Goal: Transaction & Acquisition: Purchase product/service

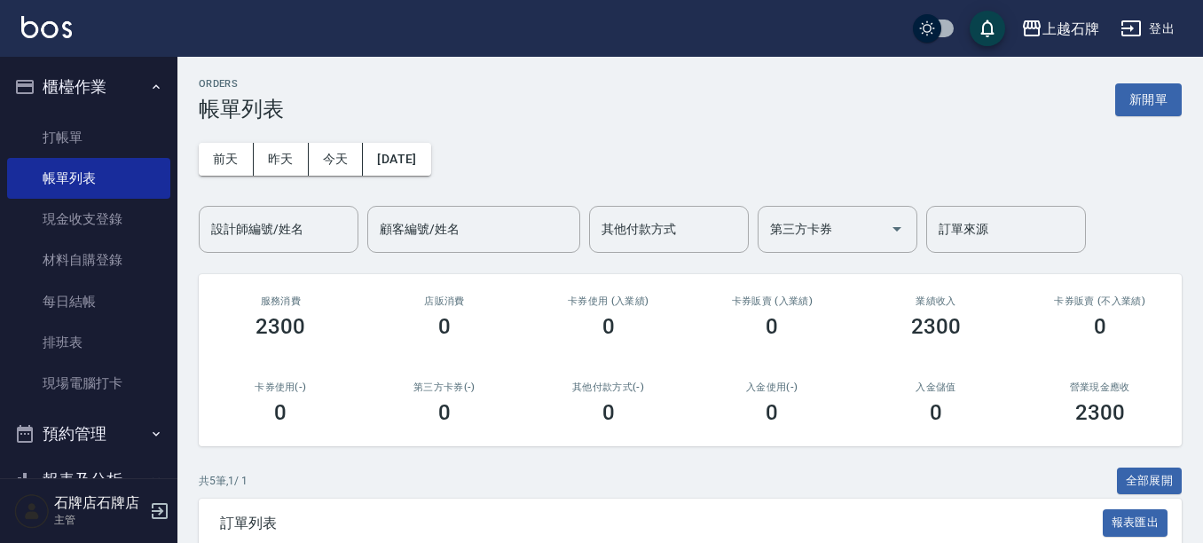
scroll to position [177, 0]
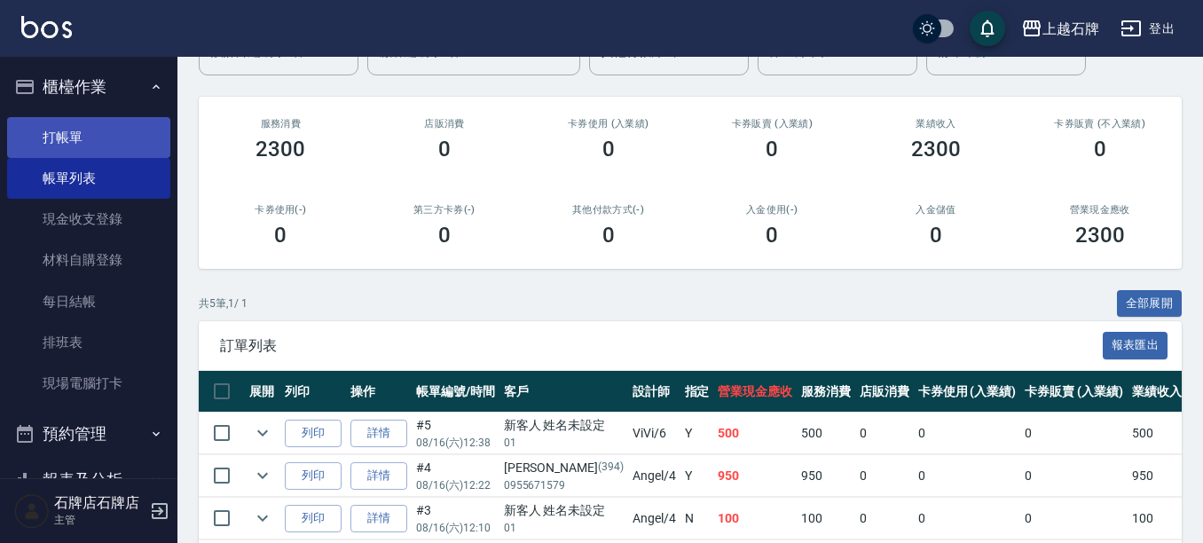
click at [103, 134] on link "打帳單" at bounding box center [88, 137] width 163 height 41
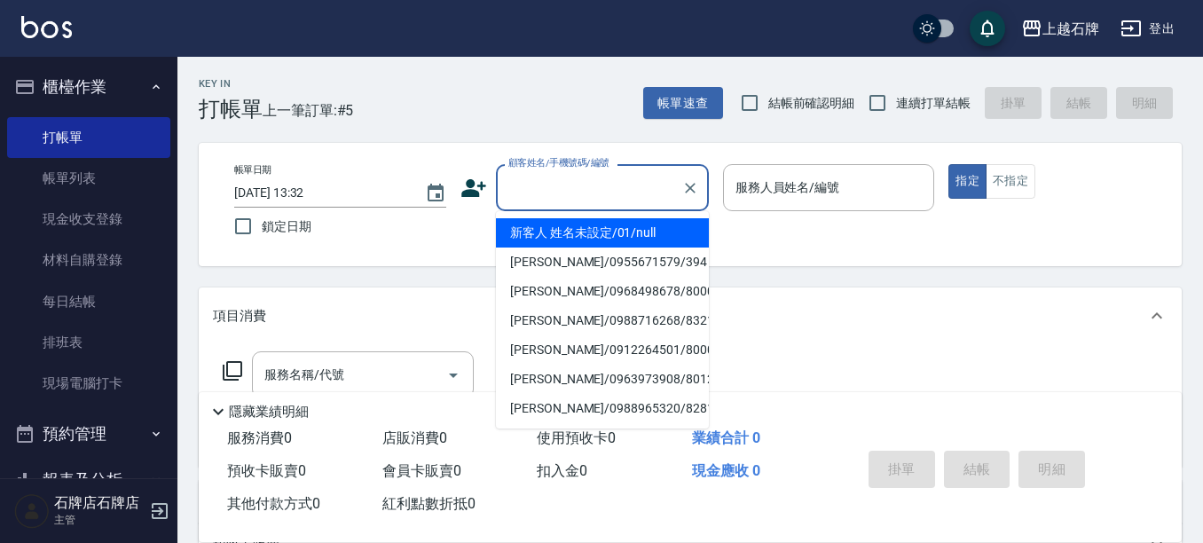
click at [613, 191] on input "顧客姓名/手機號碼/編號" at bounding box center [589, 187] width 170 height 31
drag, startPoint x: 604, startPoint y: 225, endPoint x: 782, endPoint y: 211, distance: 178.1
click at [607, 225] on li "新客人 姓名未設定/01/null" at bounding box center [602, 232] width 213 height 29
type input "新客人 姓名未設定/01/null"
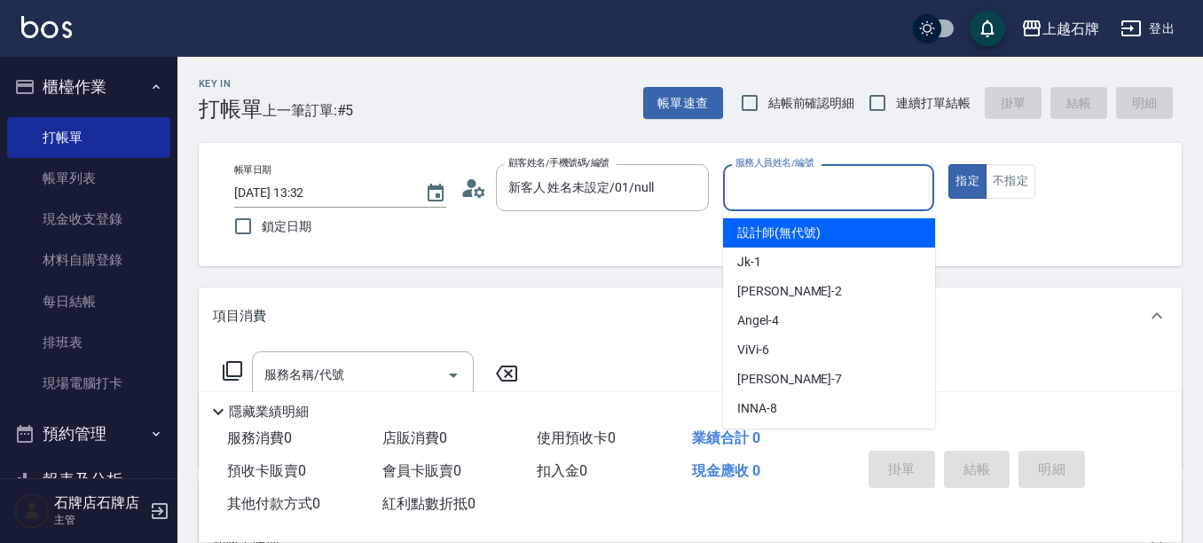
click at [809, 199] on input "服務人員姓名/編號" at bounding box center [829, 187] width 196 height 31
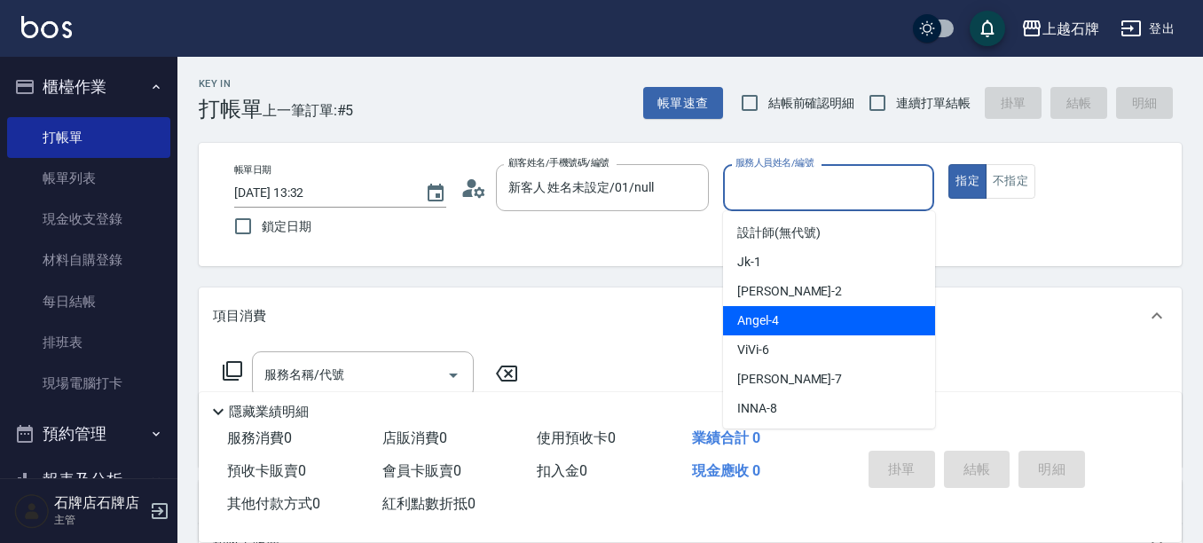
drag, startPoint x: 781, startPoint y: 321, endPoint x: 614, endPoint y: 330, distance: 167.1
click at [781, 320] on div "[PERSON_NAME] -4" at bounding box center [829, 320] width 212 height 29
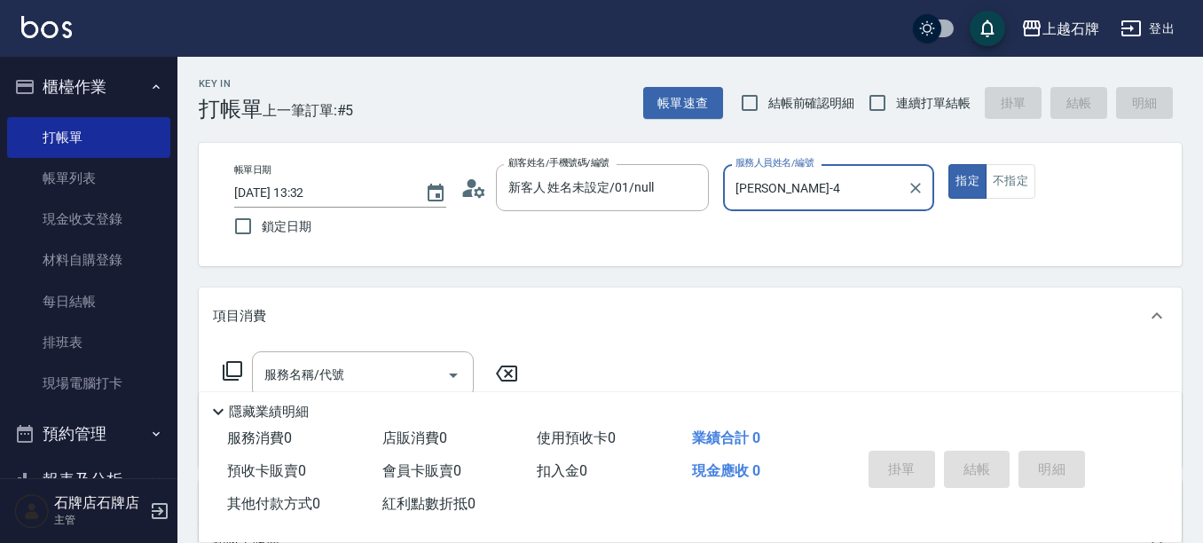
type input "[PERSON_NAME]-4"
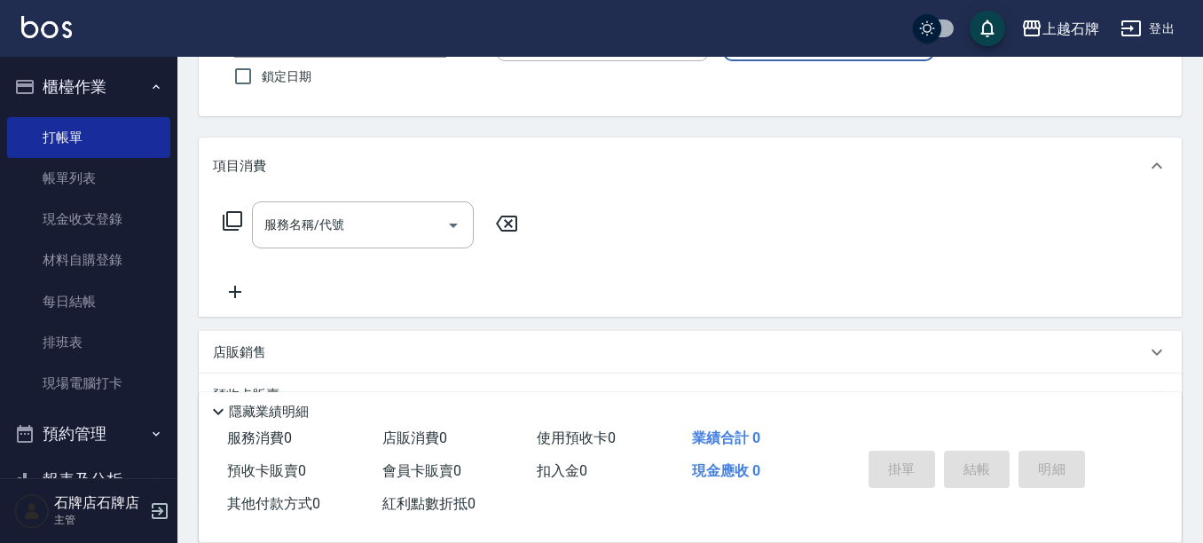
scroll to position [177, 0]
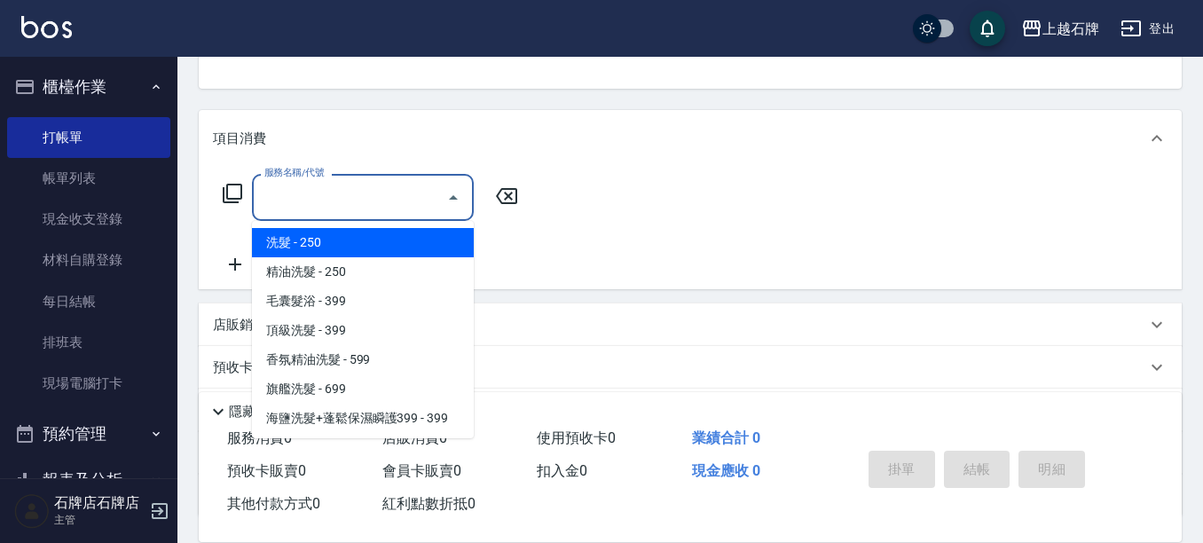
click at [385, 204] on input "服務名稱/代號" at bounding box center [349, 197] width 179 height 31
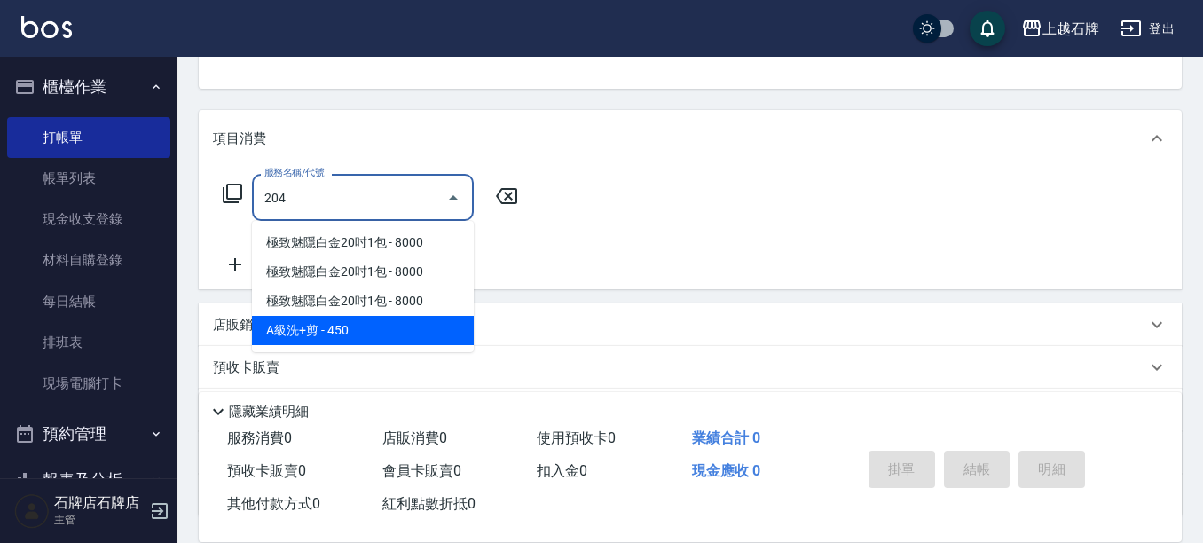
click at [417, 330] on span "A級洗+剪 - 450" at bounding box center [363, 330] width 222 height 29
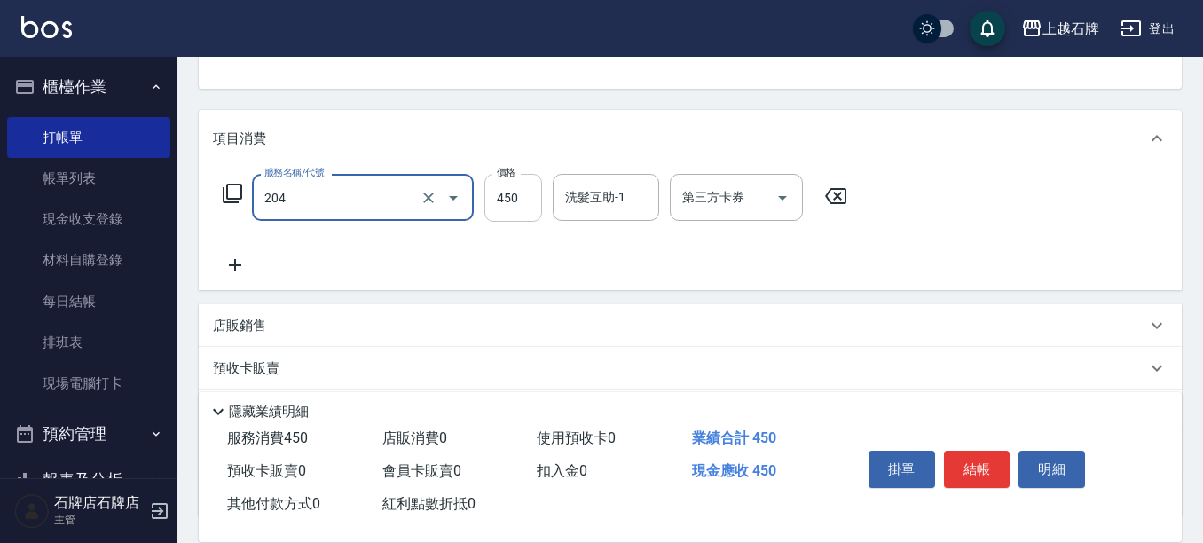
type input "A級洗+剪(204)"
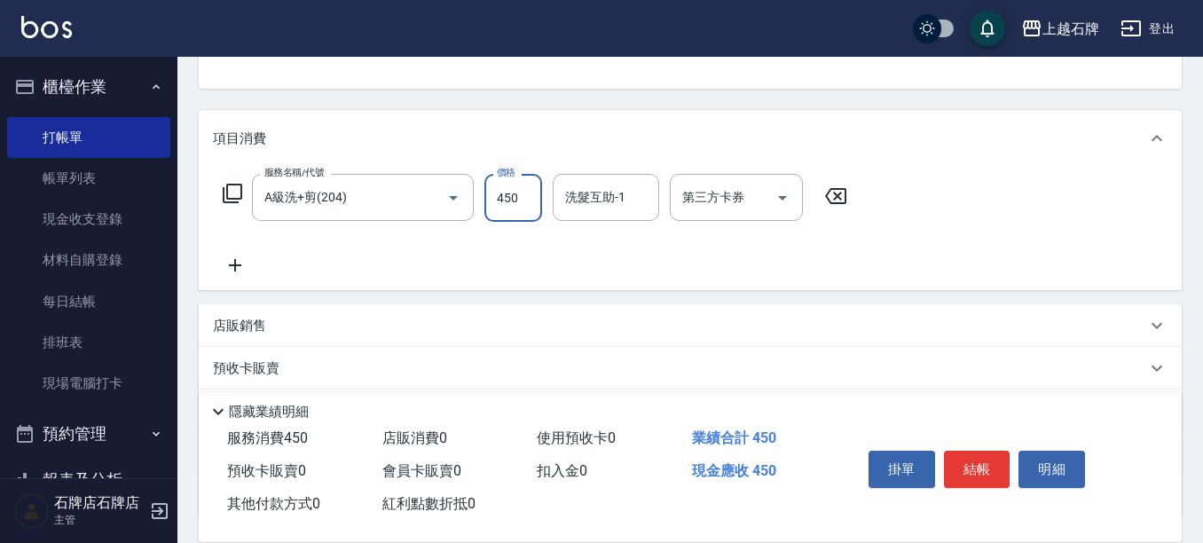
click at [513, 201] on input "450" at bounding box center [514, 198] width 58 height 48
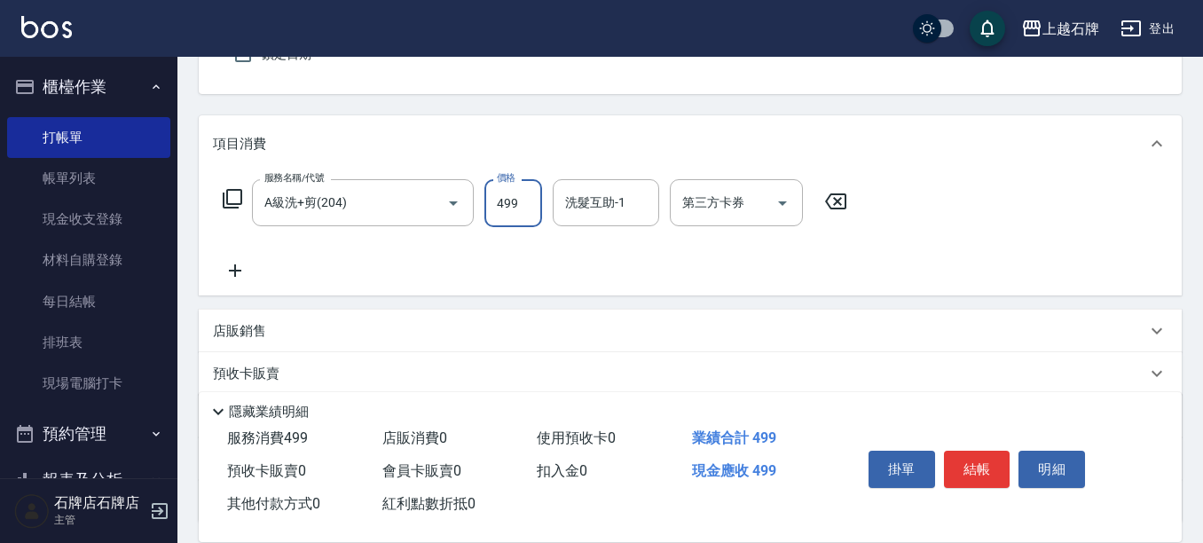
scroll to position [89, 0]
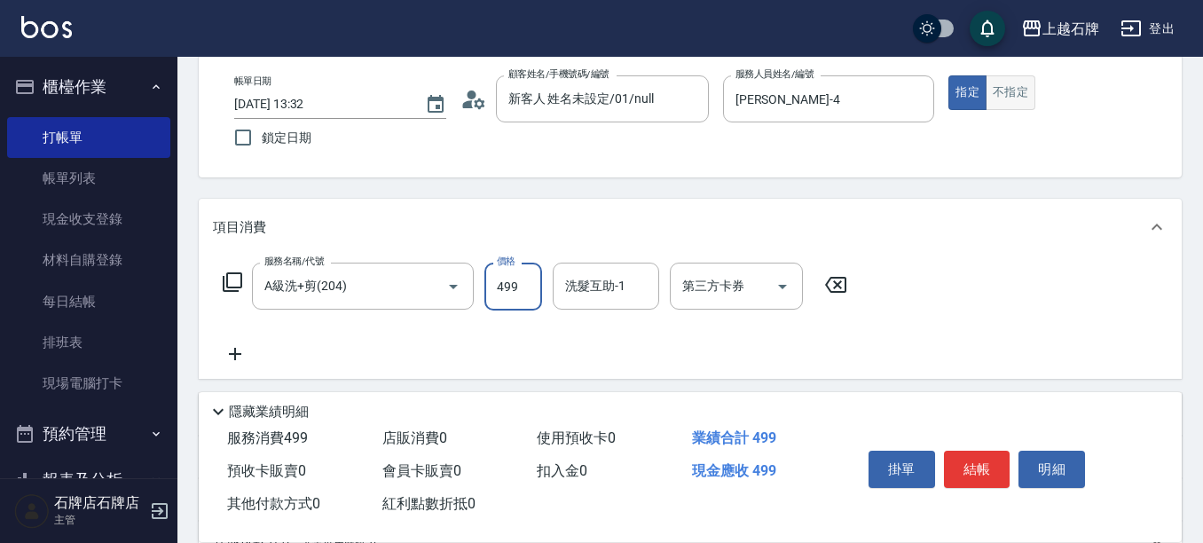
type input "499"
click at [1018, 89] on button "不指定" at bounding box center [1011, 92] width 50 height 35
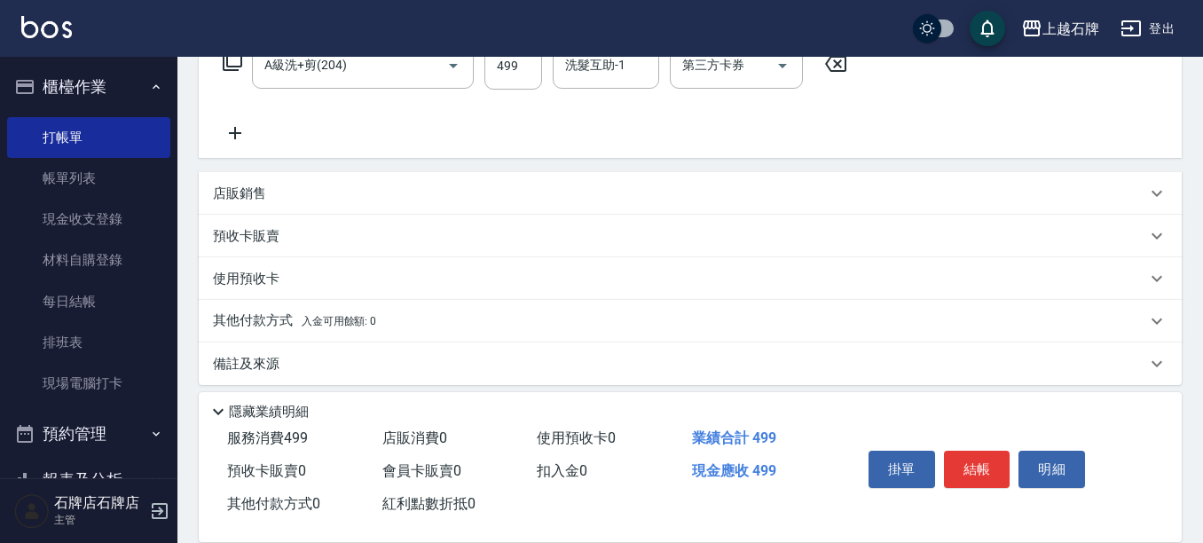
scroll to position [322, 0]
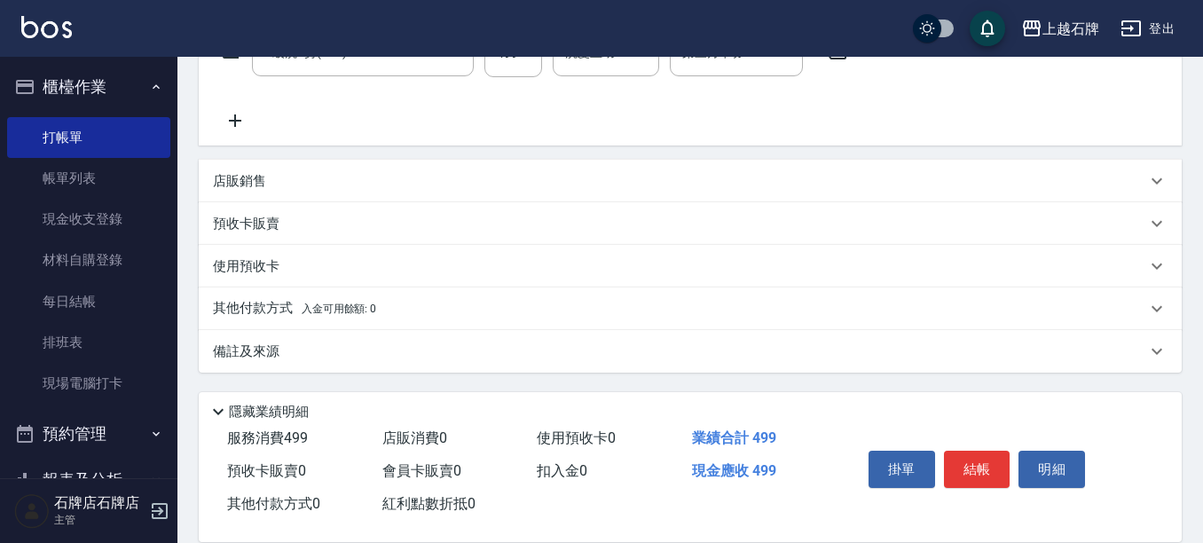
click at [230, 126] on icon at bounding box center [235, 120] width 44 height 21
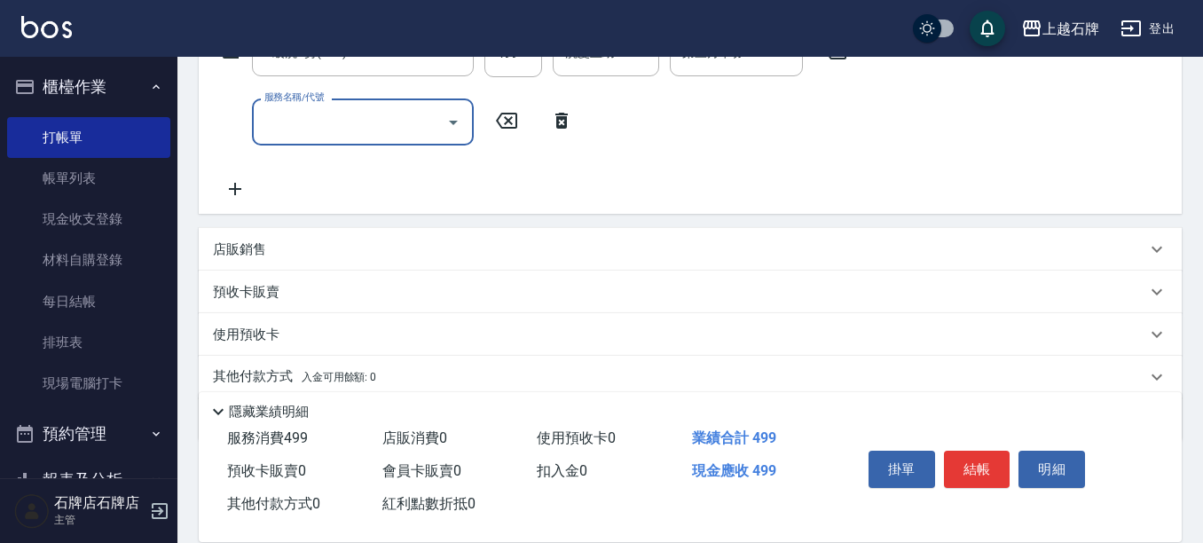
click at [296, 126] on input "服務名稱/代號" at bounding box center [349, 121] width 179 height 31
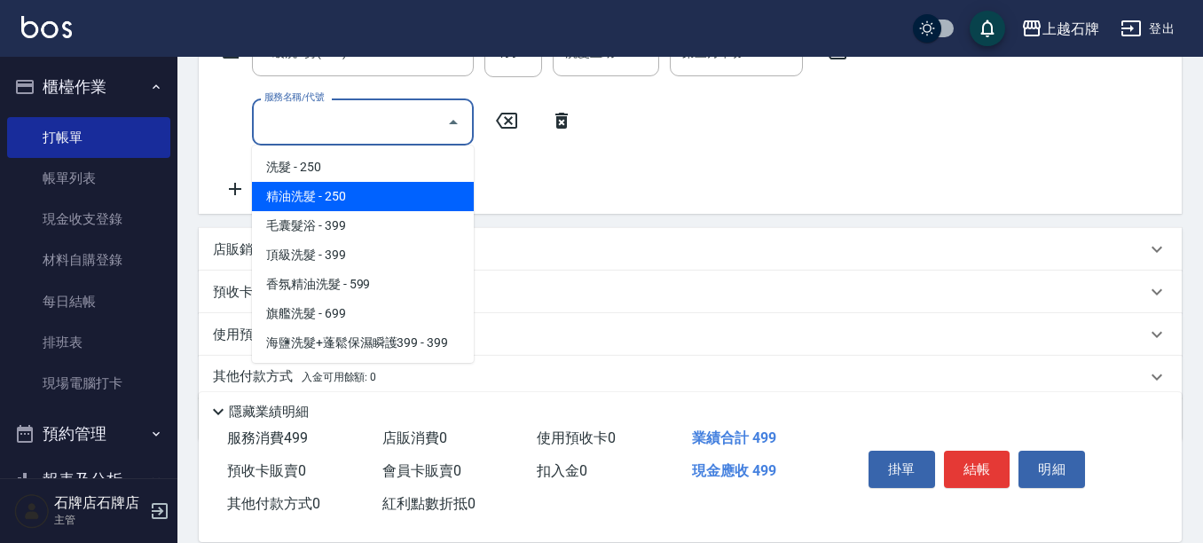
click at [362, 195] on span "精油洗髮 - 250" at bounding box center [363, 196] width 222 height 29
type input "精油洗髮(102)"
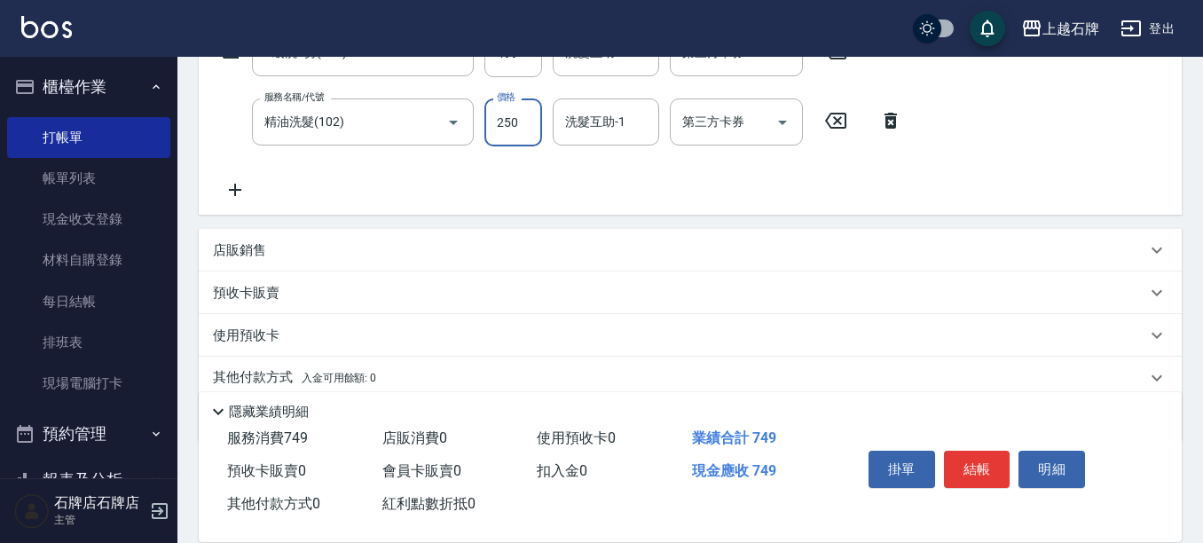
click at [493, 130] on input "250" at bounding box center [514, 123] width 58 height 48
type input "50"
click at [989, 453] on button "結帳" at bounding box center [977, 469] width 67 height 37
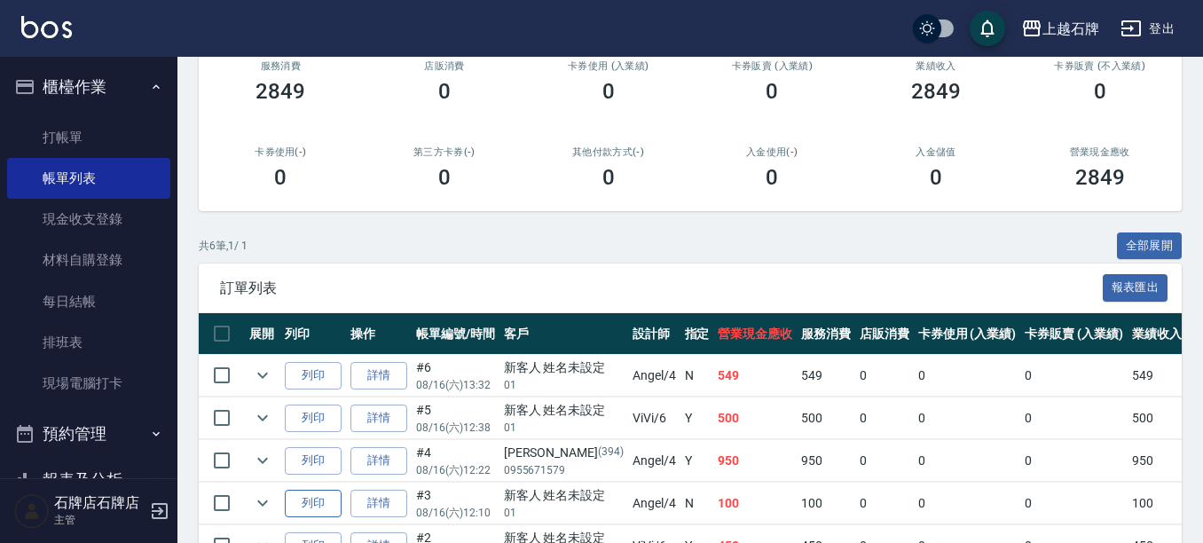
scroll to position [266, 0]
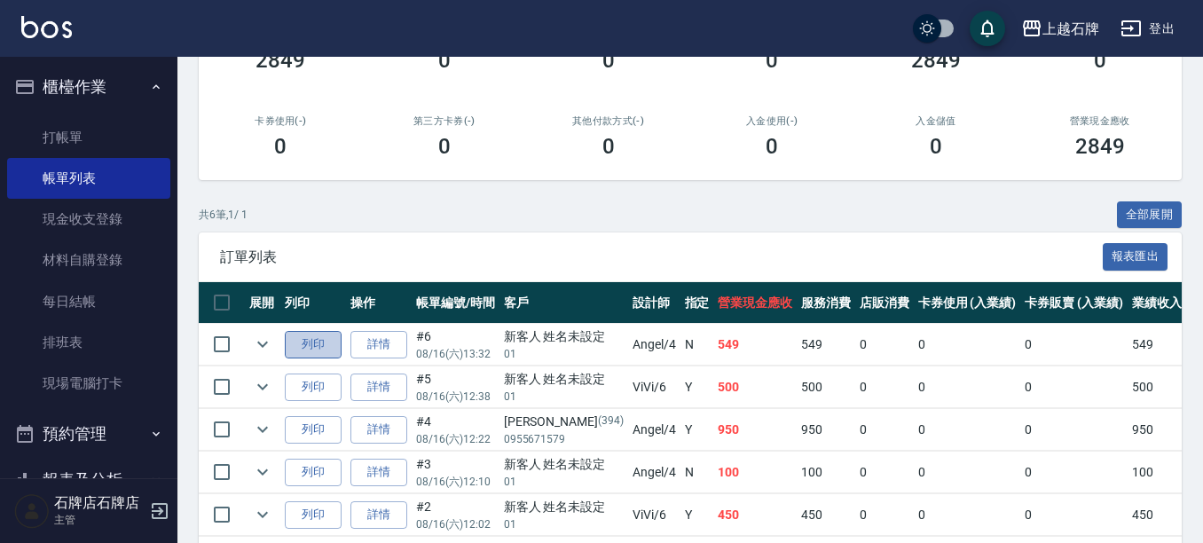
click at [311, 344] on button "列印" at bounding box center [313, 345] width 57 height 28
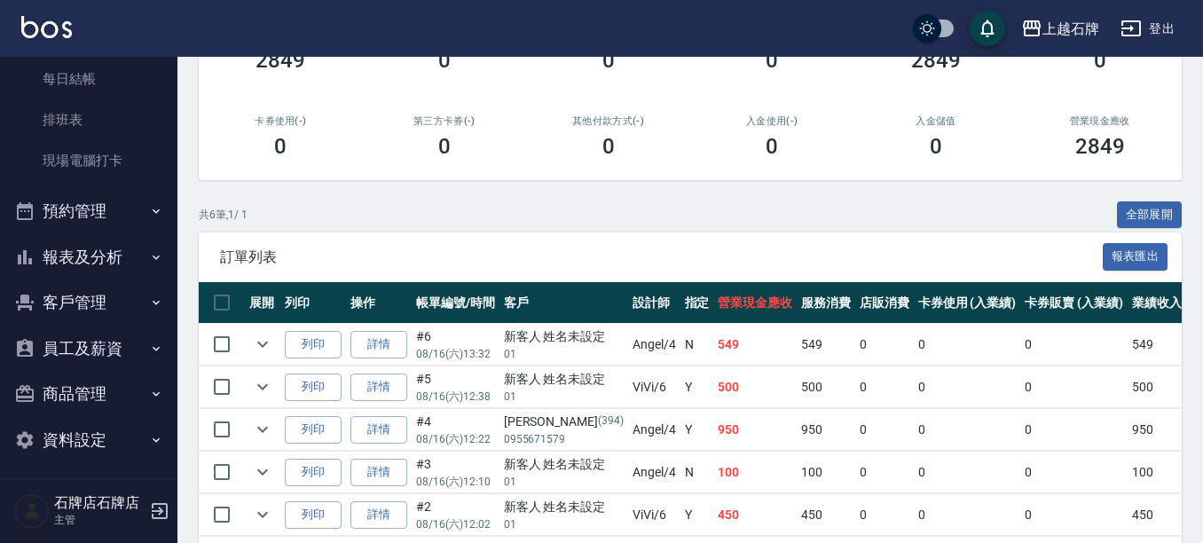
scroll to position [228, 0]
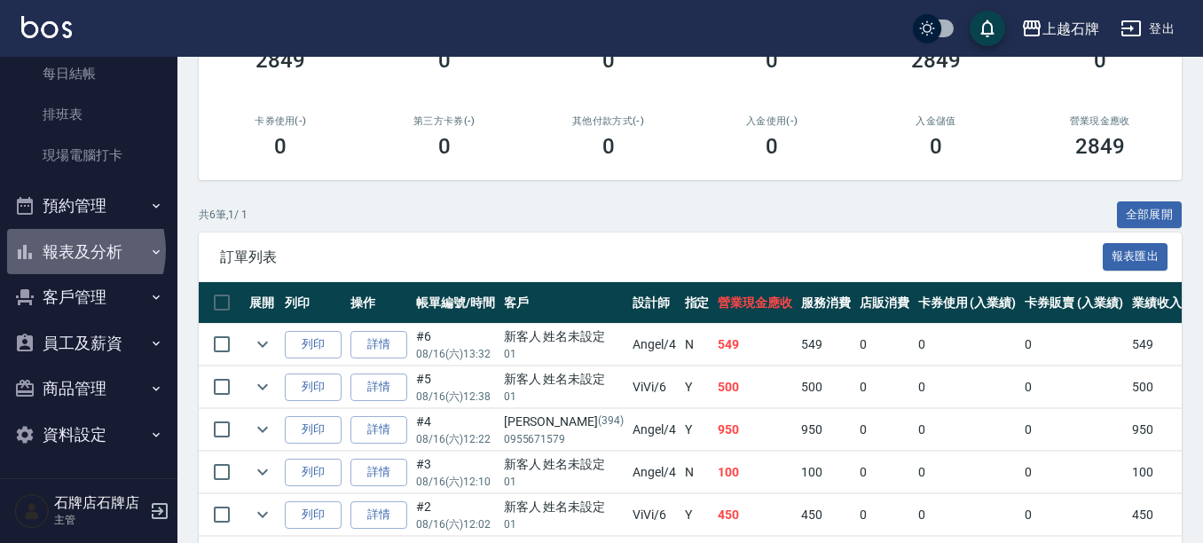
click at [68, 250] on button "報表及分析" at bounding box center [88, 252] width 163 height 46
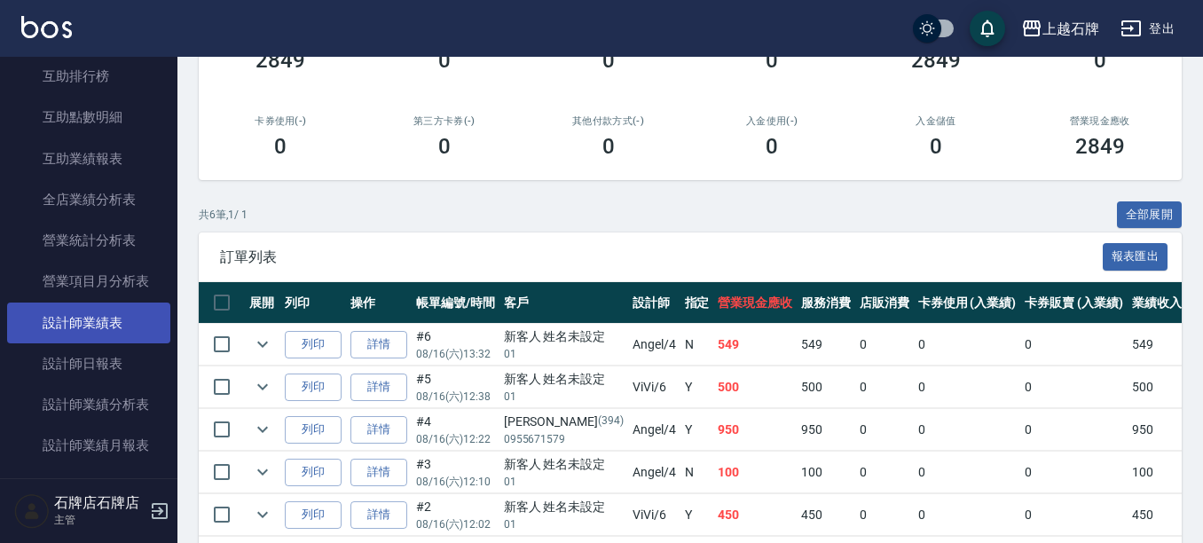
scroll to position [849, 0]
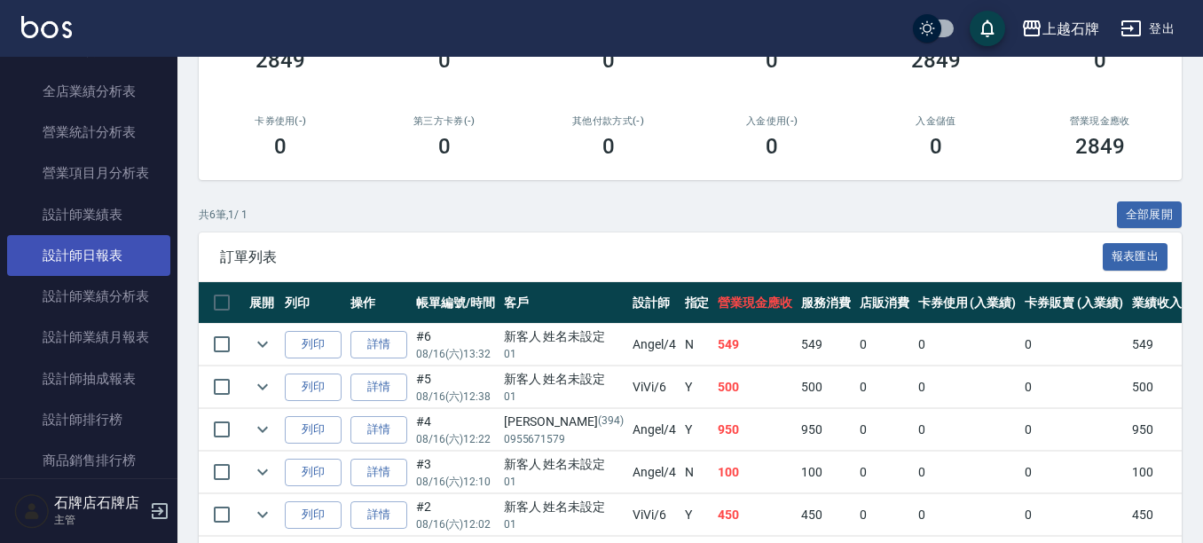
click at [106, 254] on link "設計師日報表" at bounding box center [88, 255] width 163 height 41
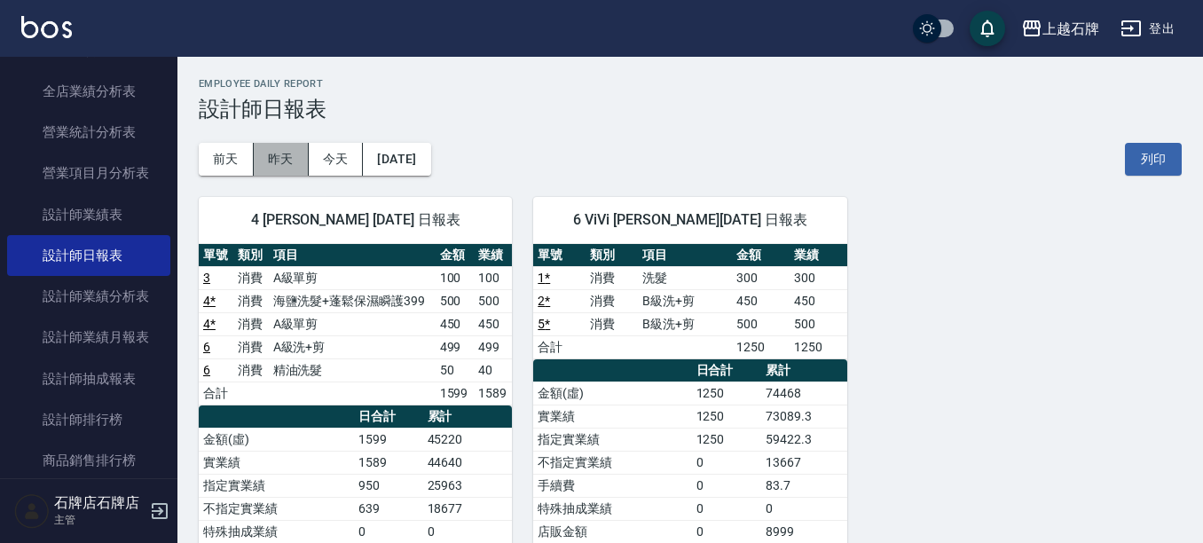
click at [283, 162] on button "昨天" at bounding box center [281, 159] width 55 height 33
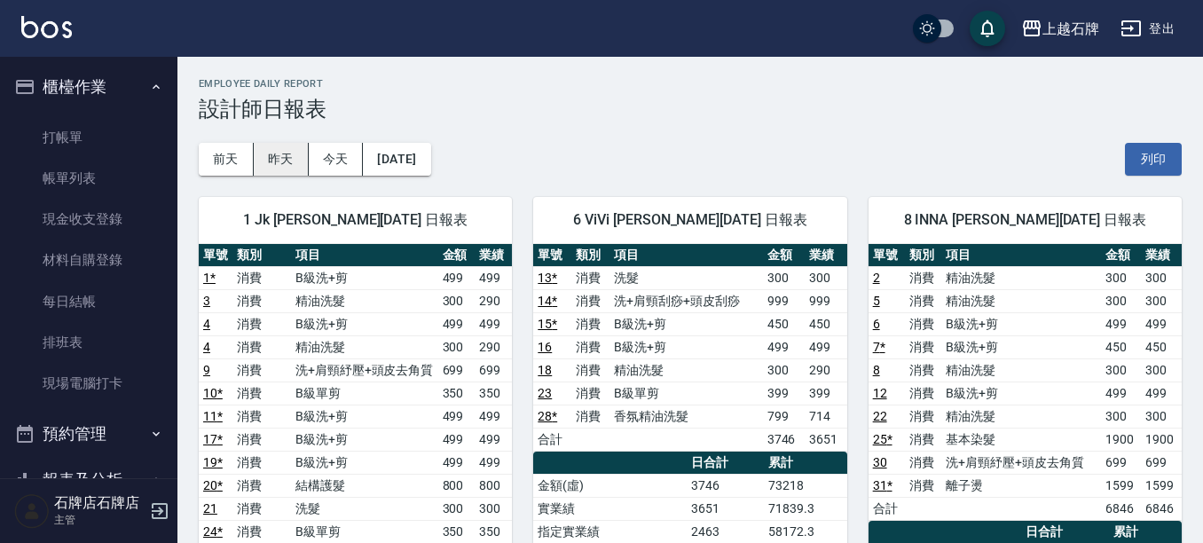
click at [283, 159] on button "昨天" at bounding box center [281, 159] width 55 height 33
click at [35, 110] on ul "打帳單 帳單列表 現金收支登錄 材料自購登錄 每日結帳 排班表 現場電腦打卡" at bounding box center [88, 261] width 163 height 302
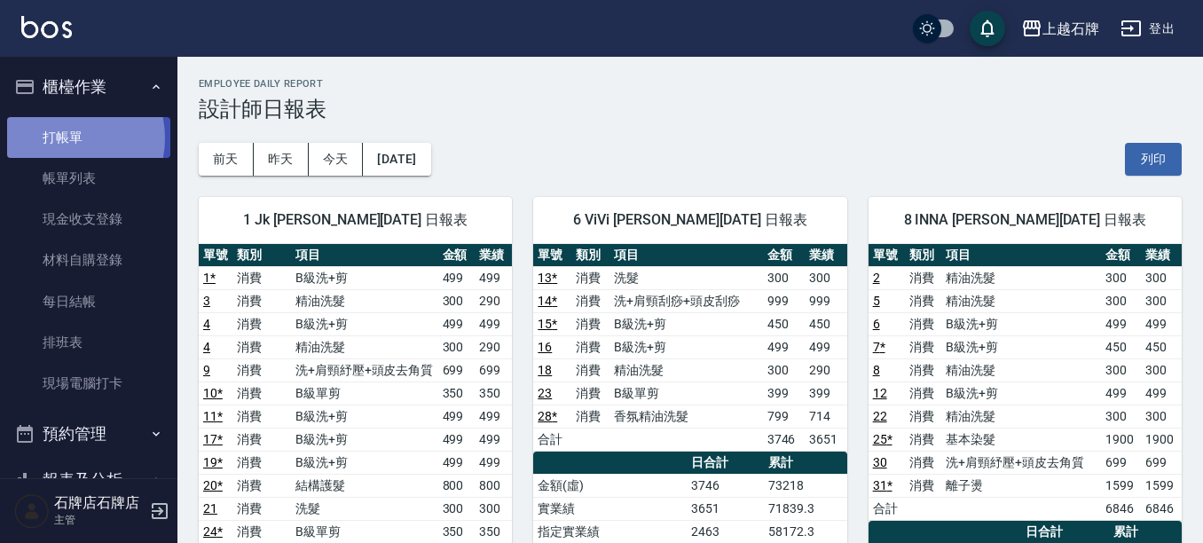
click at [59, 138] on link "打帳單" at bounding box center [88, 137] width 163 height 41
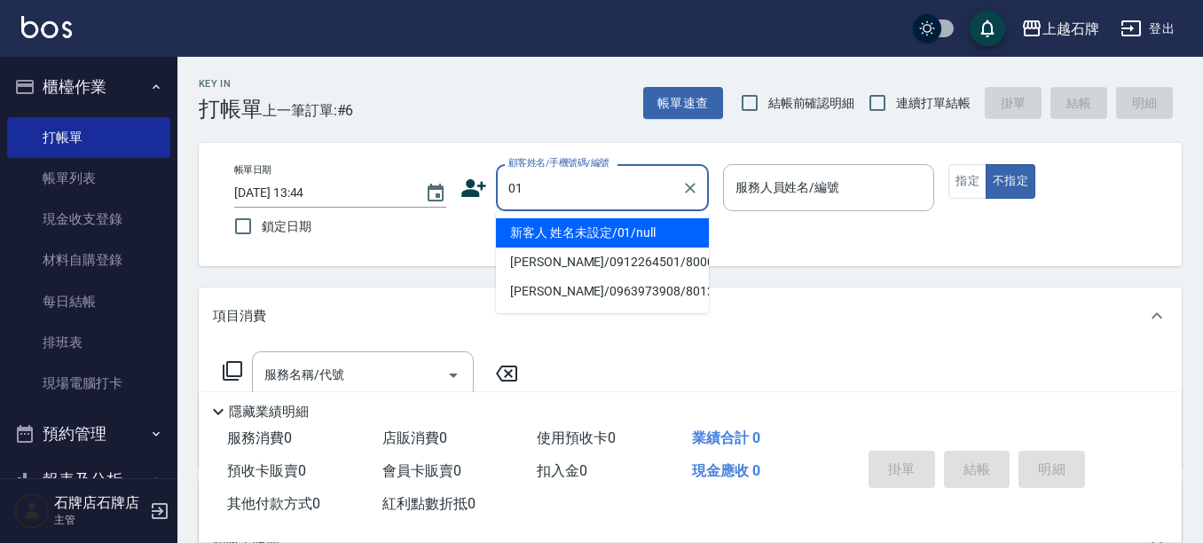
type input "[PERSON_NAME]/0963973908/8012"
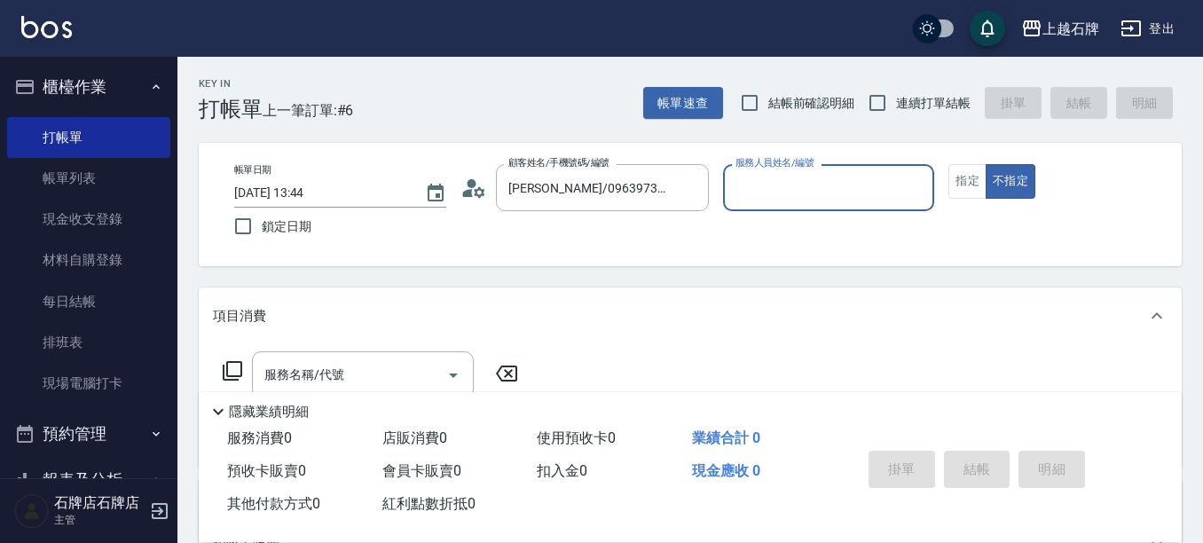
type input "Jk-1"
type input "新客人 姓名未設定/01/null"
click at [926, 186] on button "Clear" at bounding box center [915, 188] width 25 height 25
type input "INNA-8"
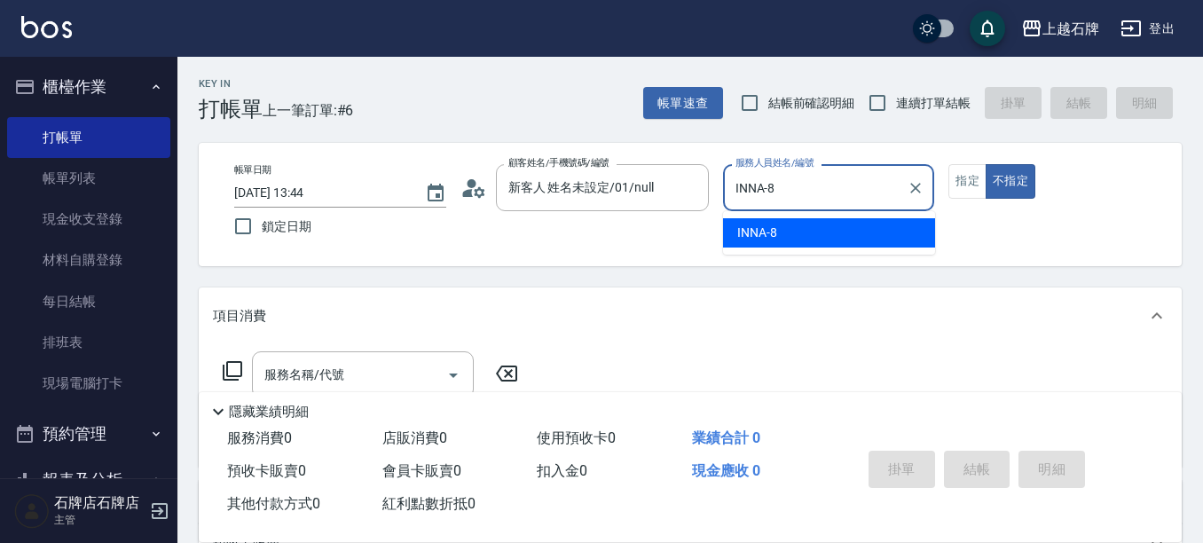
type button "false"
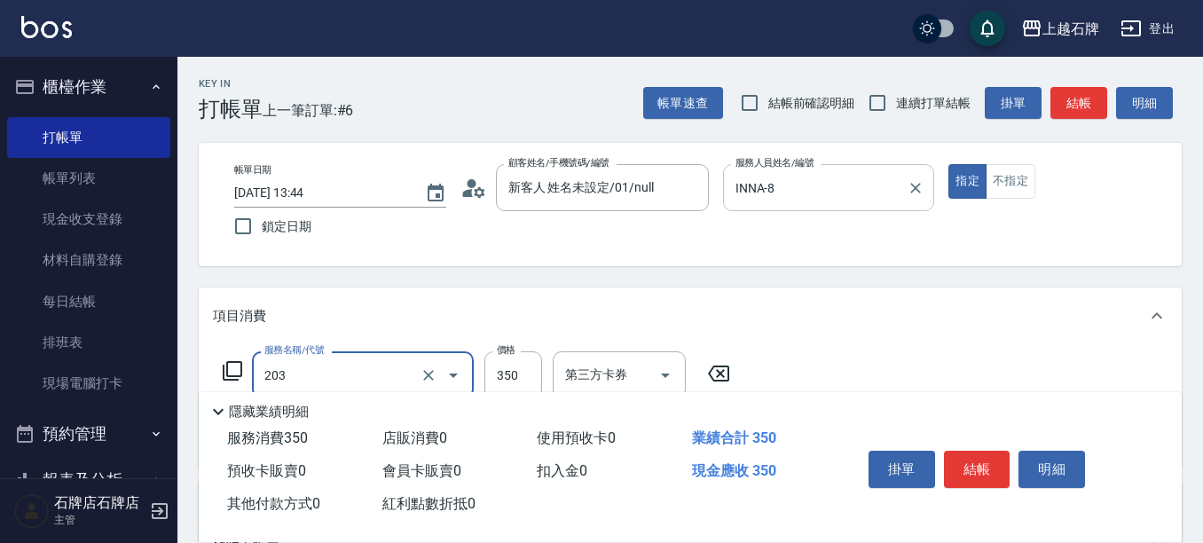
type input "B級洗+剪(203)"
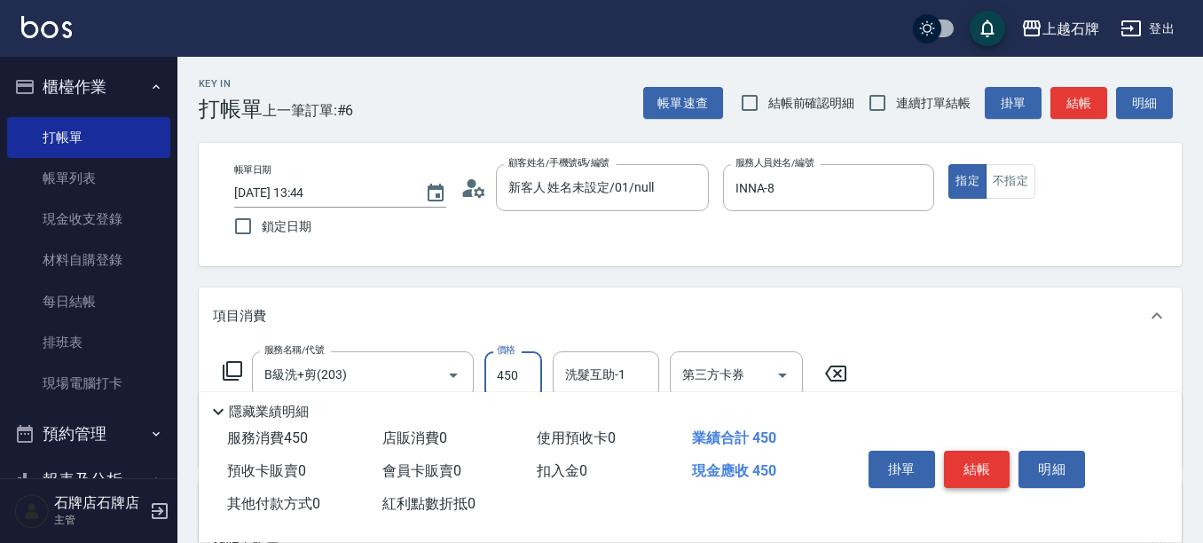
type input "450"
click at [980, 451] on button "結帳" at bounding box center [977, 469] width 67 height 37
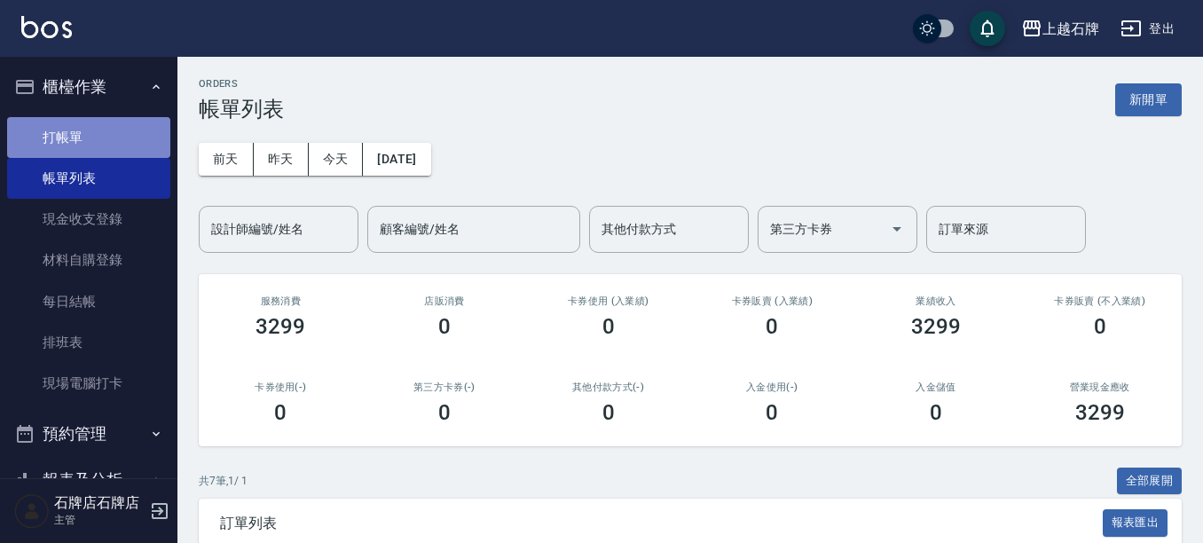
click at [149, 140] on link "打帳單" at bounding box center [88, 137] width 163 height 41
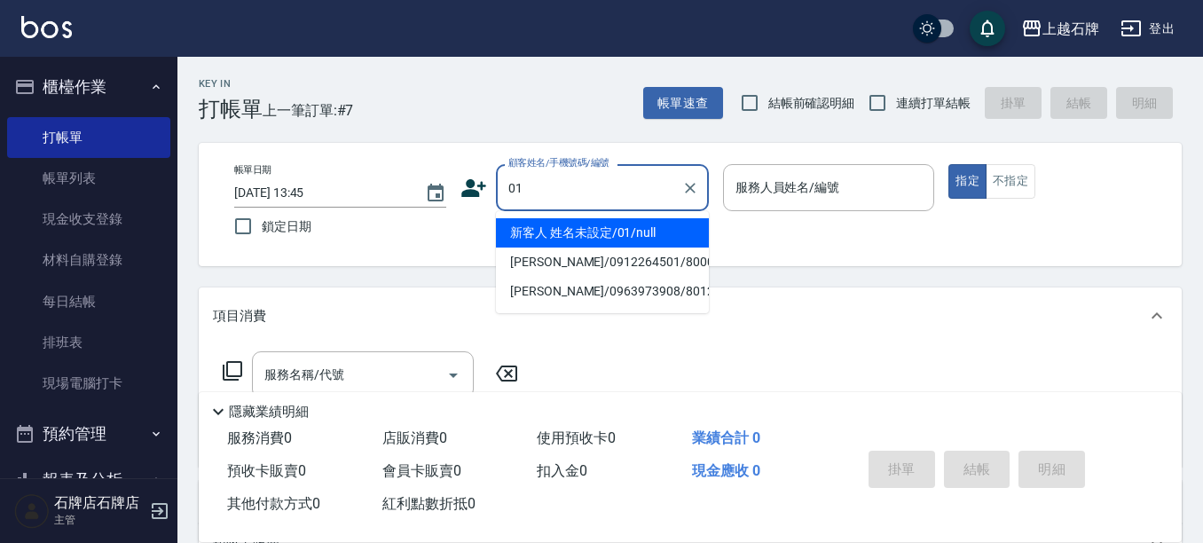
type input "新客人 姓名未設定/01/null"
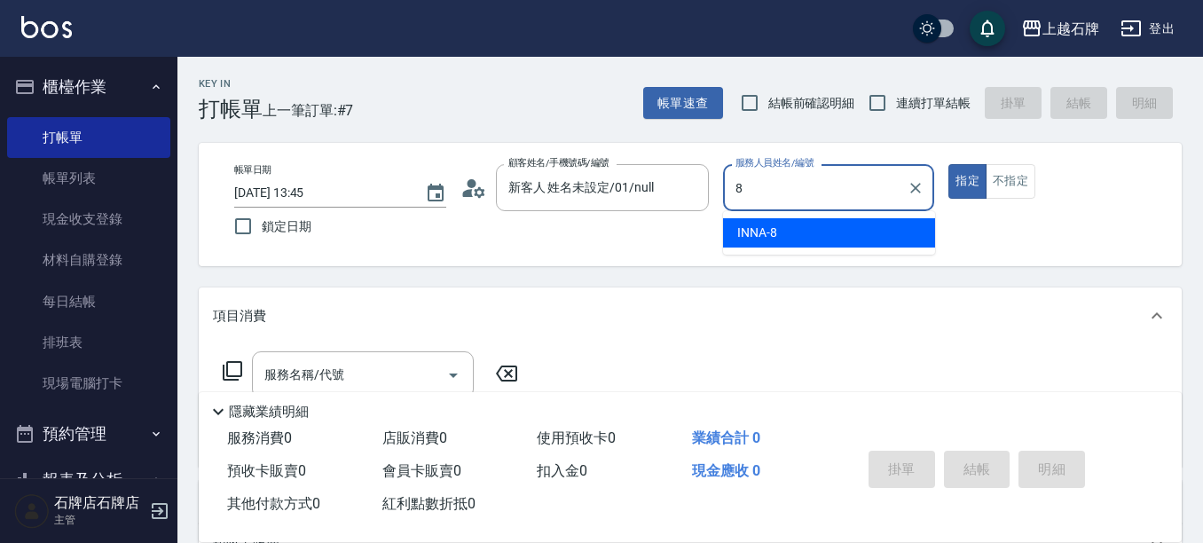
type input "INNA-8"
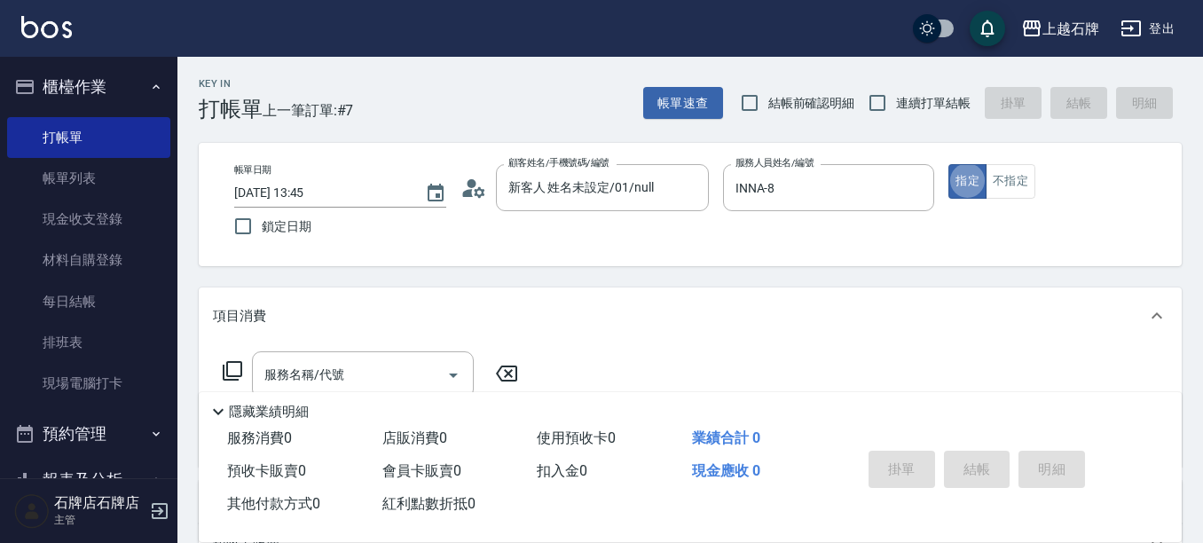
type button "true"
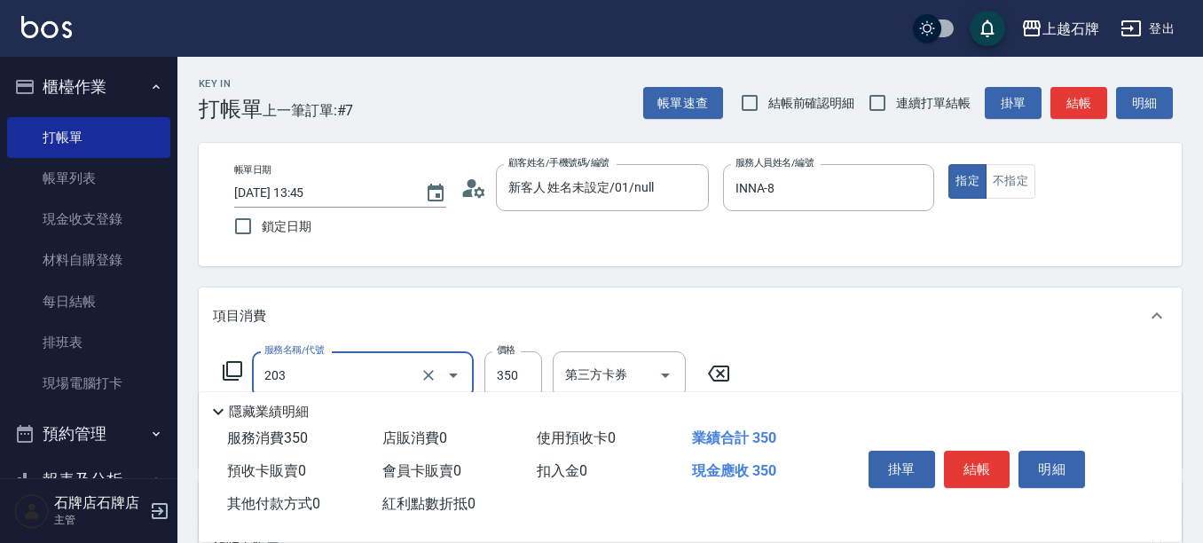
type input "B級洗+剪(203)"
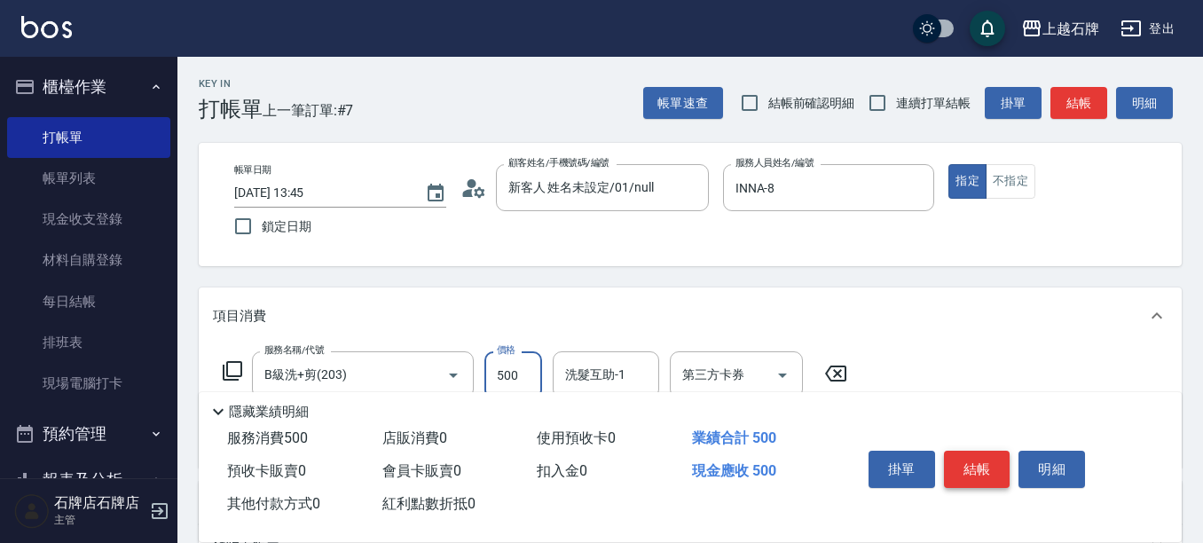
type input "500"
click at [974, 461] on button "結帳" at bounding box center [977, 469] width 67 height 37
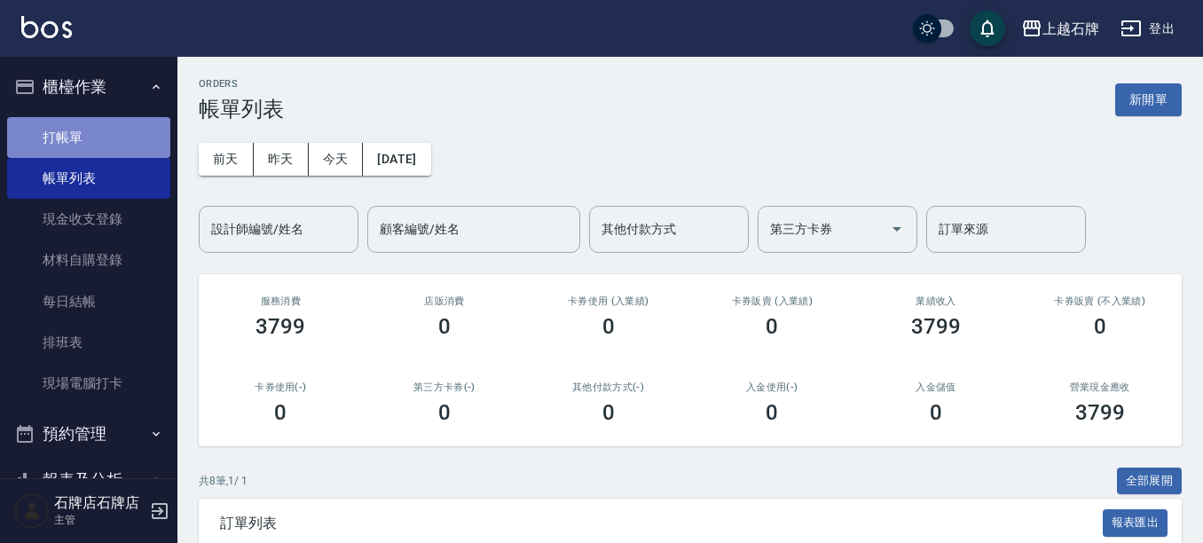
click at [148, 134] on link "打帳單" at bounding box center [88, 137] width 163 height 41
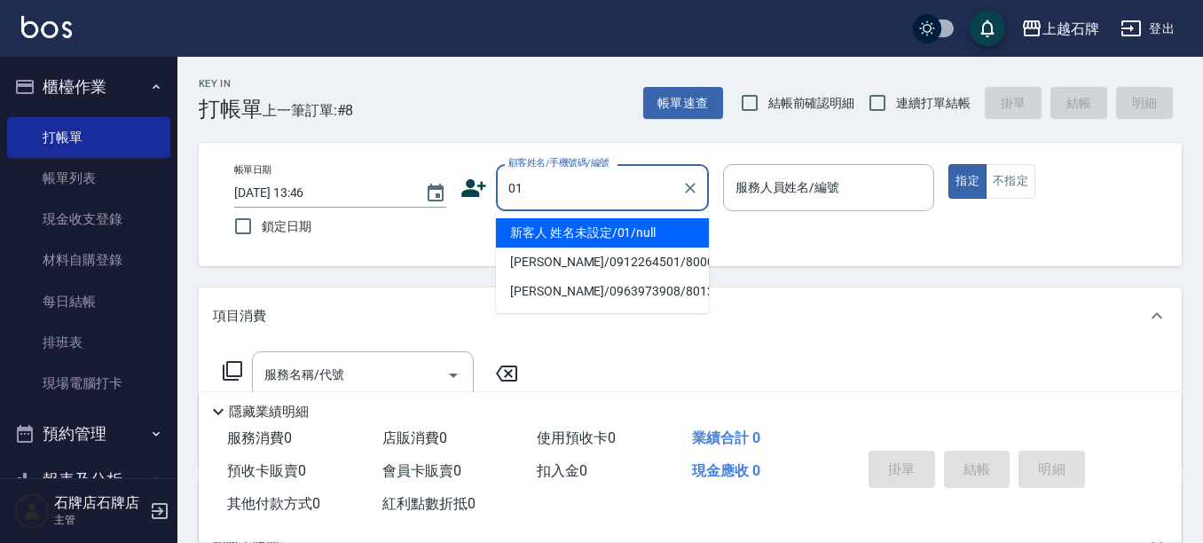
type input "新客人 姓名未設定/01/null"
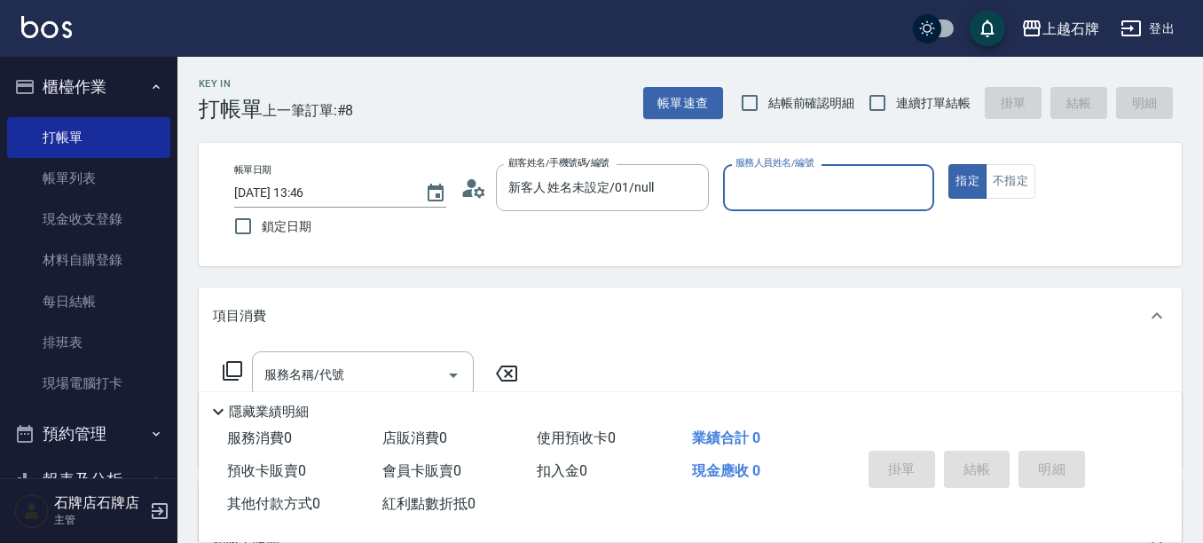
type input "8"
click at [916, 187] on icon "Clear" at bounding box center [916, 188] width 11 height 11
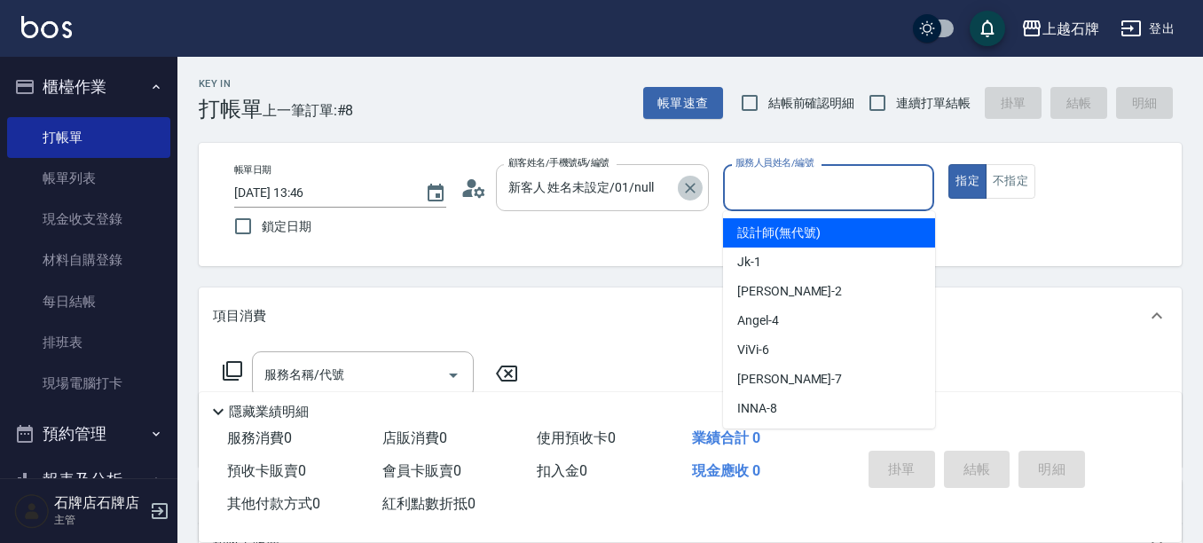
click at [689, 181] on icon "Clear" at bounding box center [691, 188] width 18 height 18
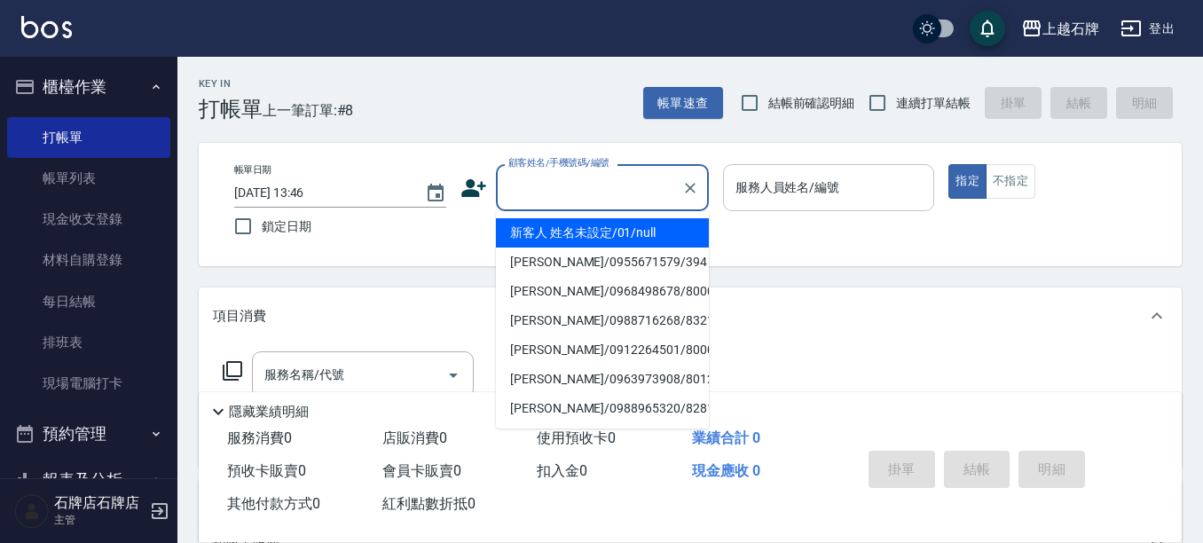
click at [654, 189] on input "顧客姓名/手機號碼/編號" at bounding box center [589, 187] width 170 height 31
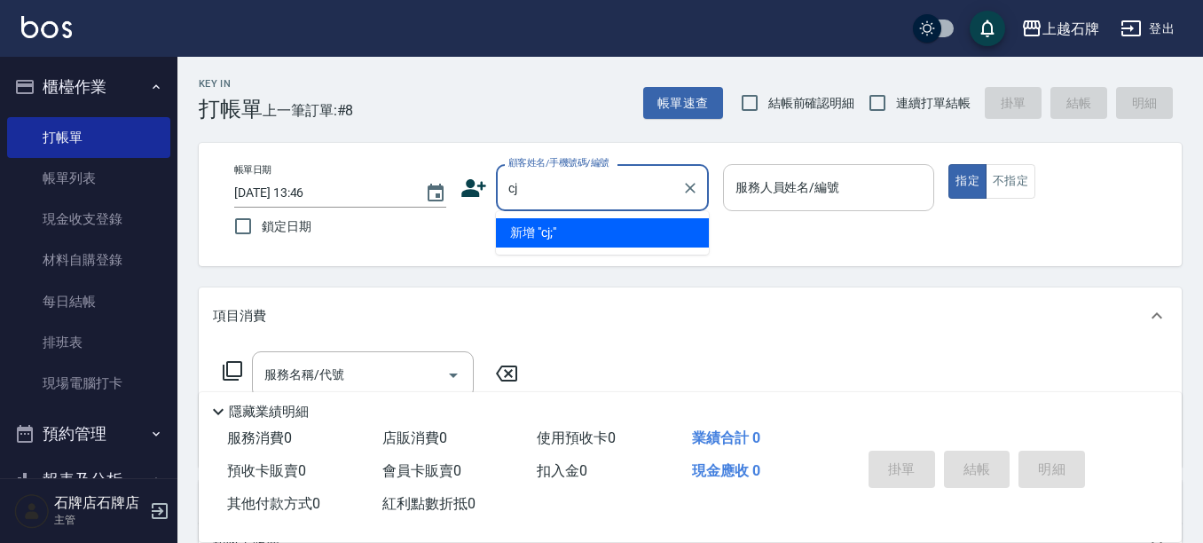
type input "c"
click at [658, 221] on li "[PERSON_NAME]/0921822594/1137" at bounding box center [602, 232] width 213 height 29
type input "[PERSON_NAME]/0921822594/1137"
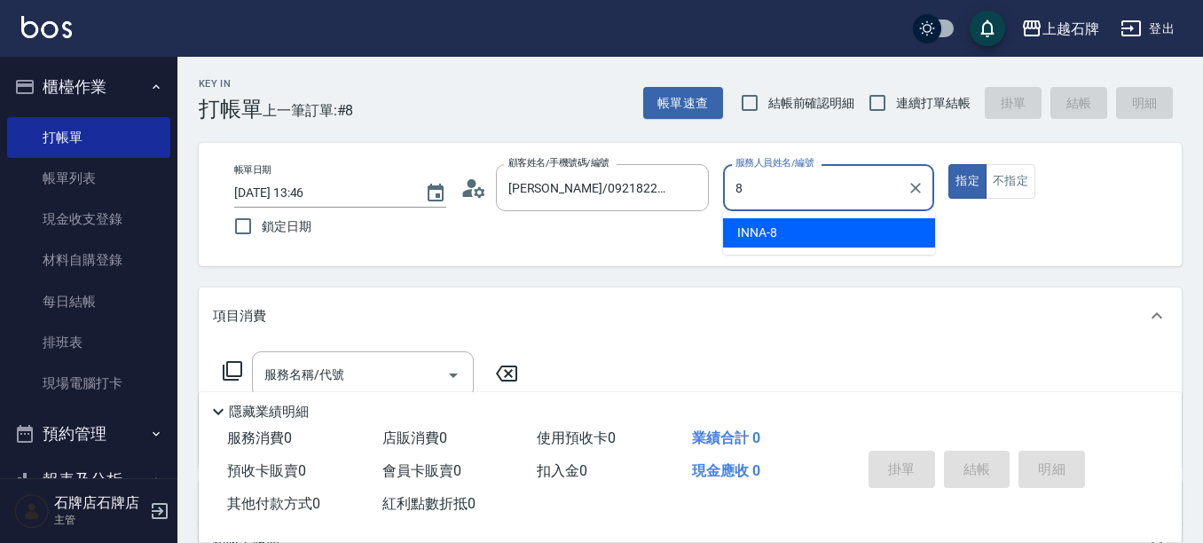
type input "INNA-8"
type button "true"
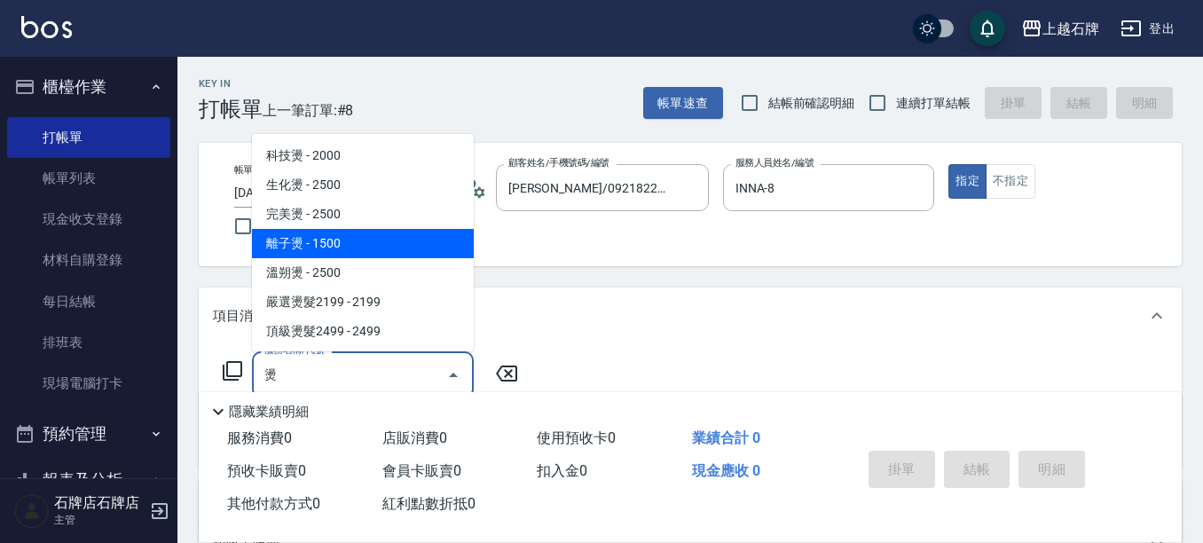
click at [398, 249] on span "離子燙 - 1500" at bounding box center [363, 243] width 222 height 29
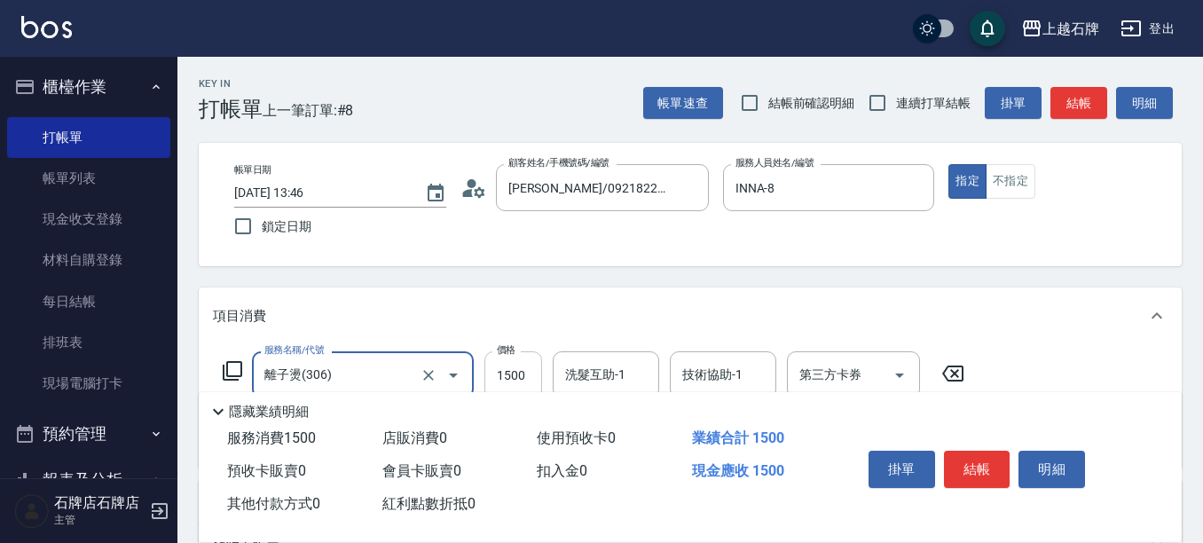
type input "離子燙(306)"
click at [522, 367] on input "1500" at bounding box center [514, 375] width 58 height 48
type input "3099"
click at [978, 453] on button "結帳" at bounding box center [977, 469] width 67 height 37
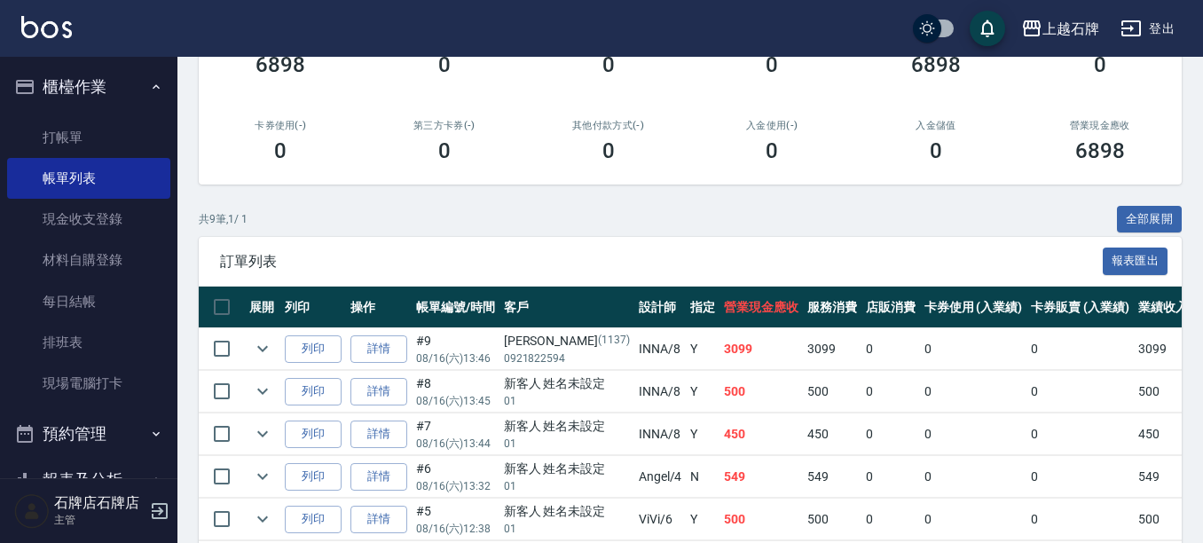
scroll to position [266, 0]
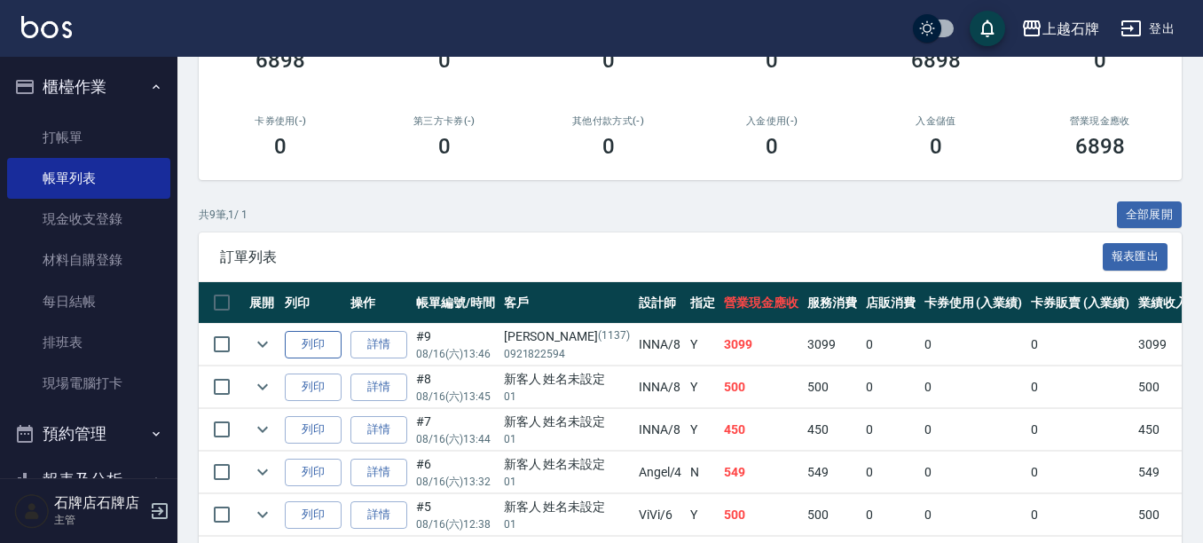
click at [316, 342] on button "列印" at bounding box center [313, 345] width 57 height 28
click at [319, 397] on button "列印" at bounding box center [313, 388] width 57 height 28
click at [331, 430] on button "列印" at bounding box center [313, 430] width 57 height 28
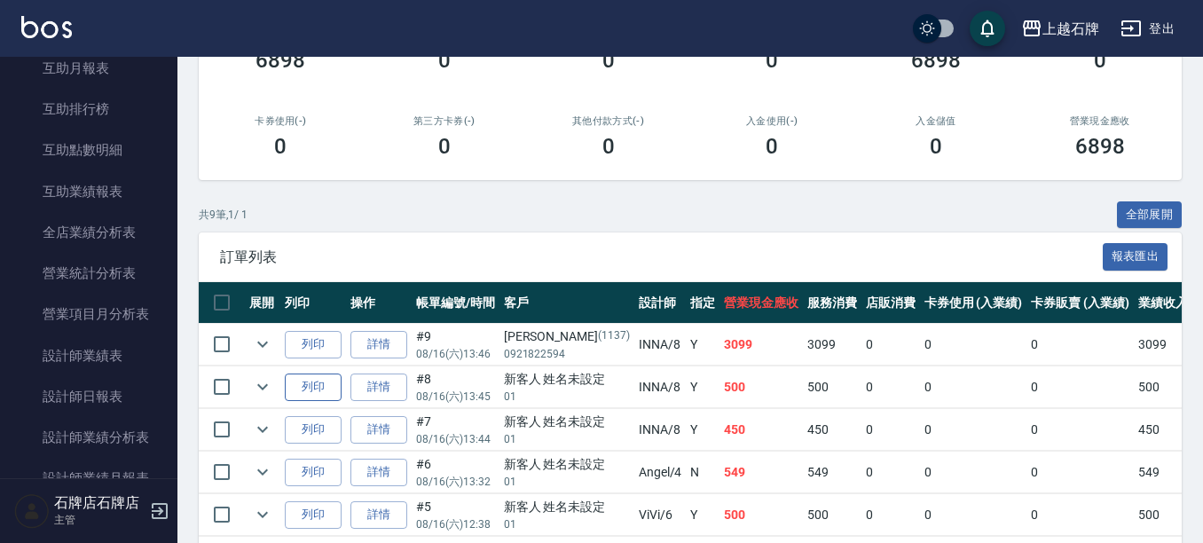
scroll to position [710, 0]
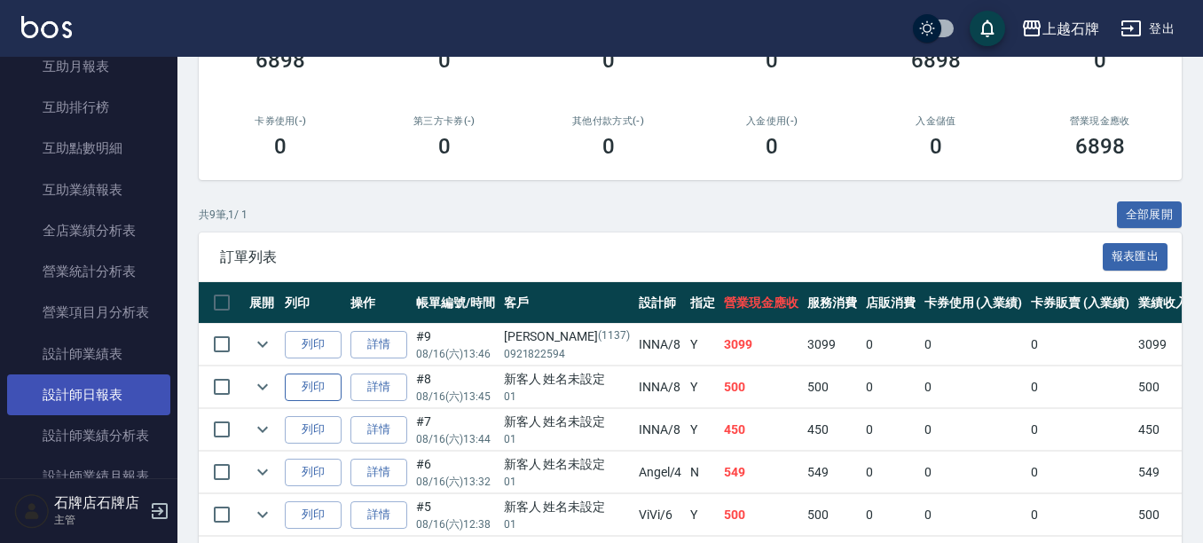
click at [98, 385] on link "設計師日報表" at bounding box center [88, 395] width 163 height 41
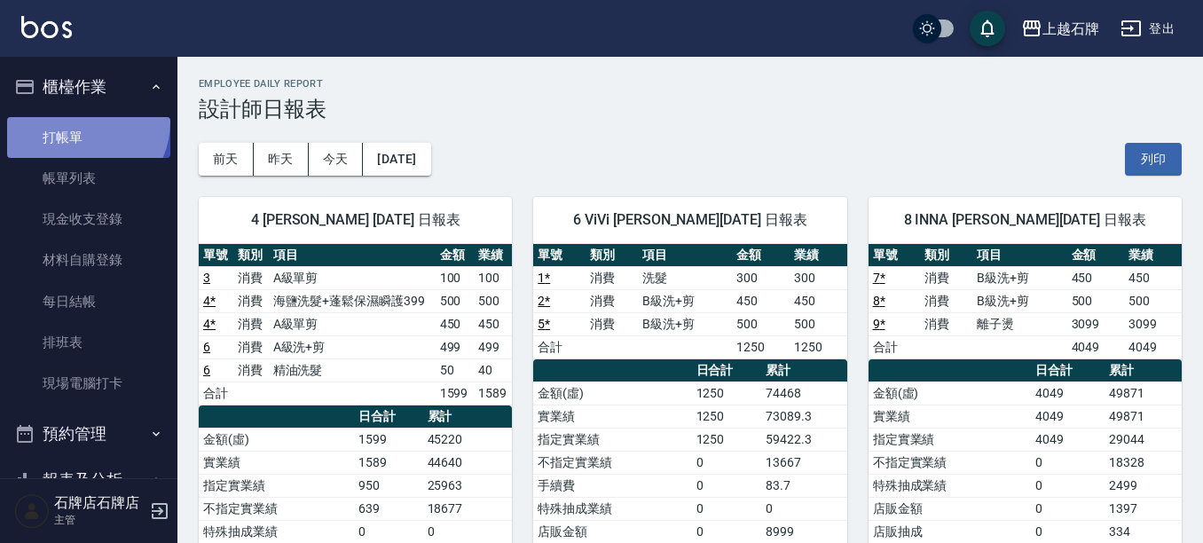
click at [80, 122] on link "打帳單" at bounding box center [88, 137] width 163 height 41
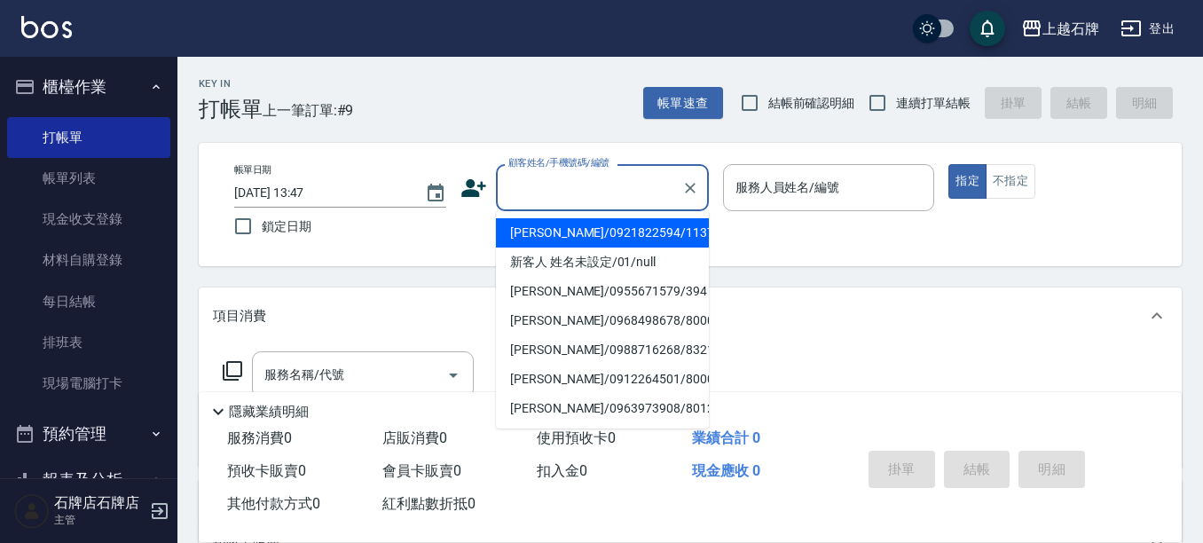
click at [548, 180] on input "顧客姓名/手機號碼/編號" at bounding box center [589, 187] width 170 height 31
drag, startPoint x: 633, startPoint y: 178, endPoint x: 631, endPoint y: 157, distance: 21.4
click at [638, 175] on input "顧客姓名/手機號碼/編號" at bounding box center [589, 187] width 170 height 31
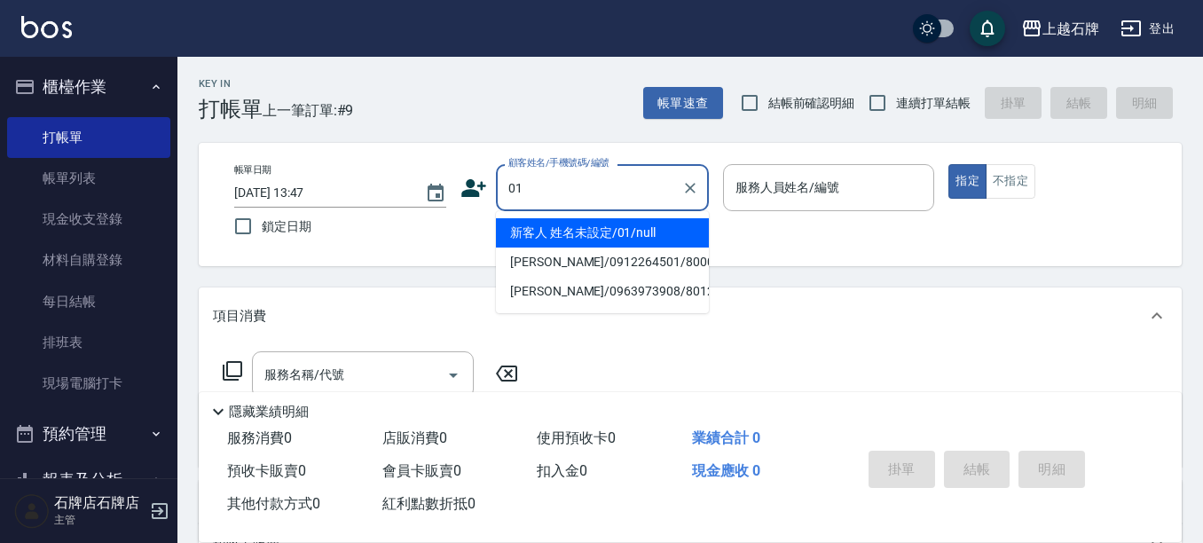
type input "新客人 姓名未設定/01/null"
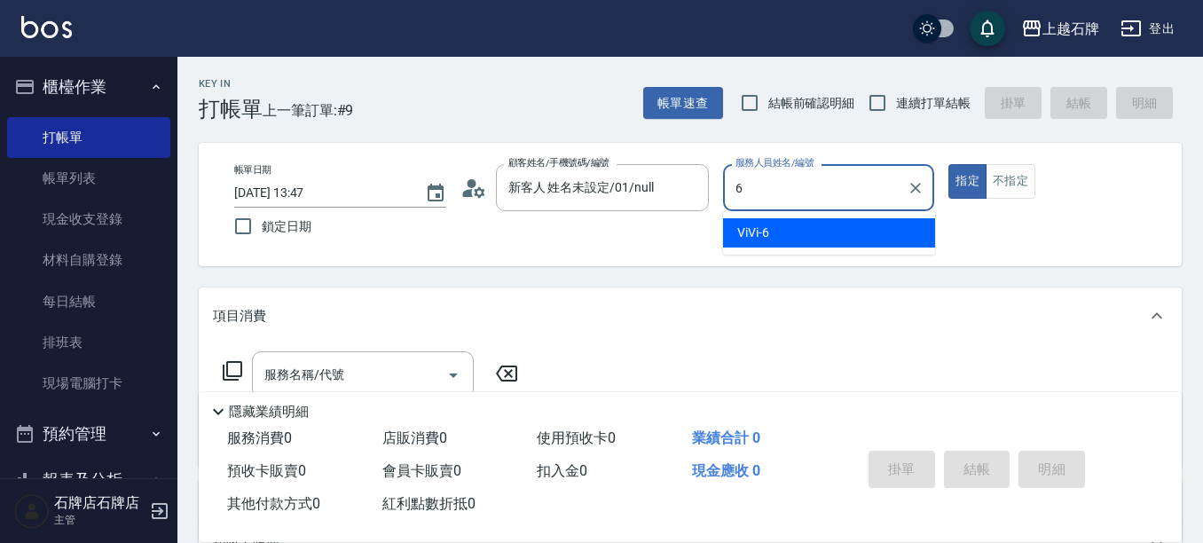
type input "ViVi-6"
type button "true"
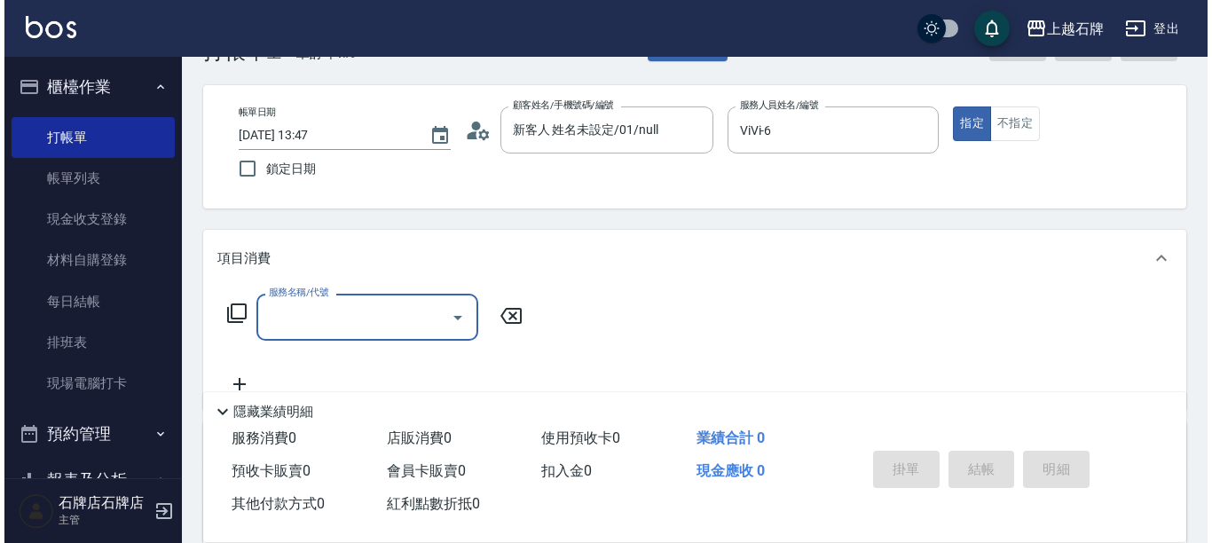
scroll to position [89, 0]
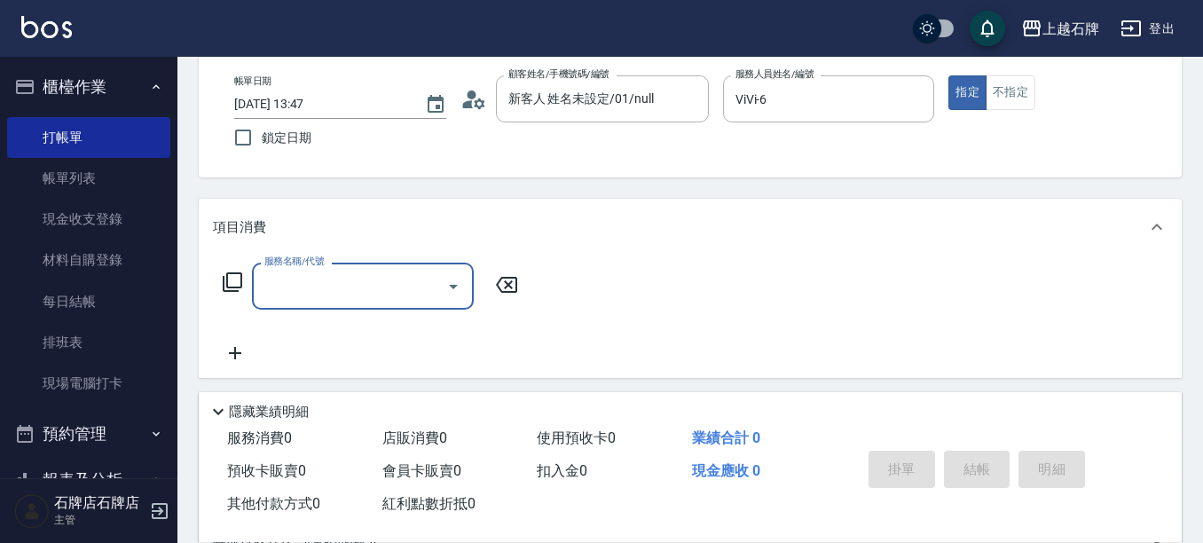
click at [235, 288] on icon at bounding box center [233, 282] width 20 height 20
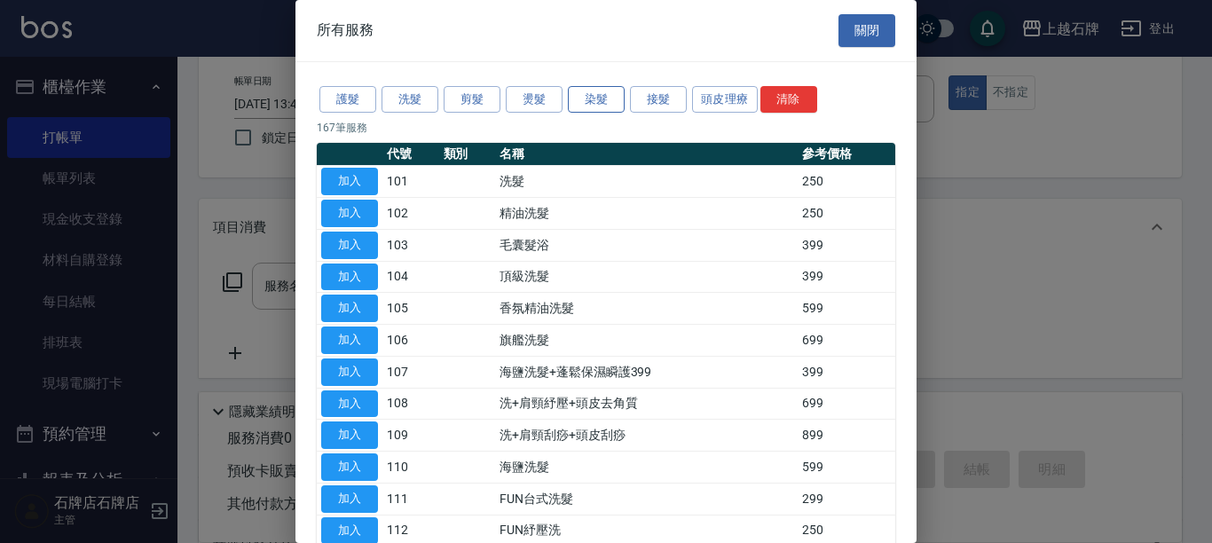
drag, startPoint x: 579, startPoint y: 88, endPoint x: 598, endPoint y: 96, distance: 21.1
click at [580, 91] on button "染髮" at bounding box center [596, 100] width 57 height 28
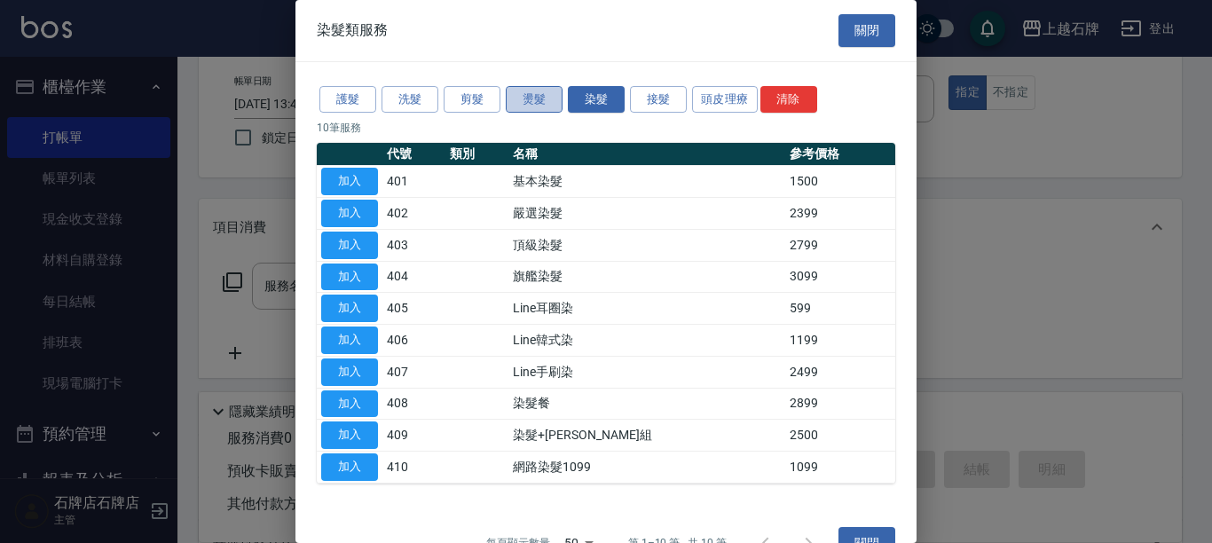
click at [511, 86] on button "燙髮" at bounding box center [534, 100] width 57 height 28
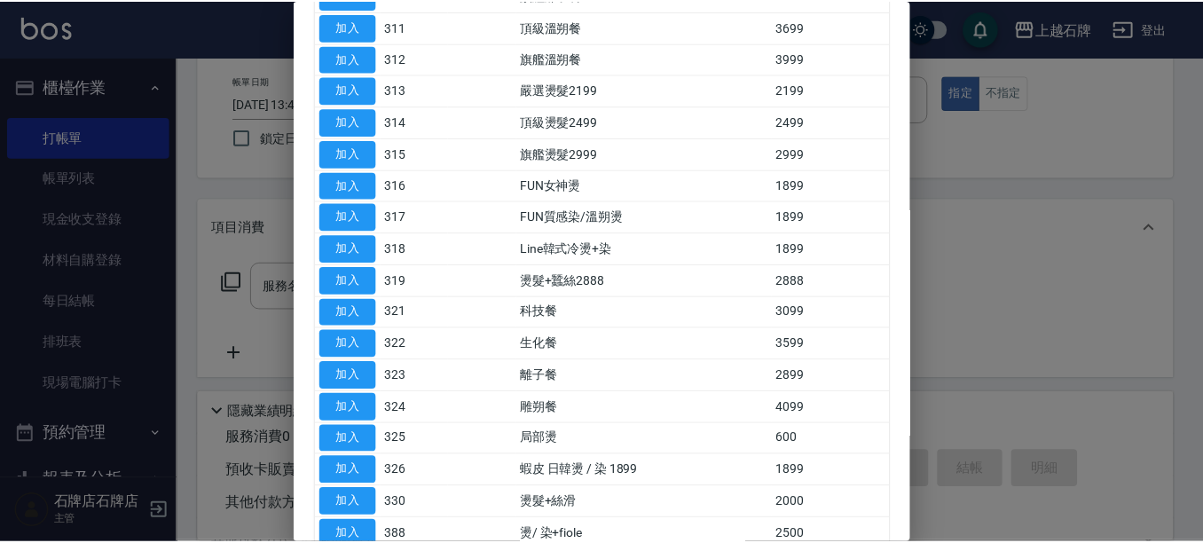
scroll to position [578, 0]
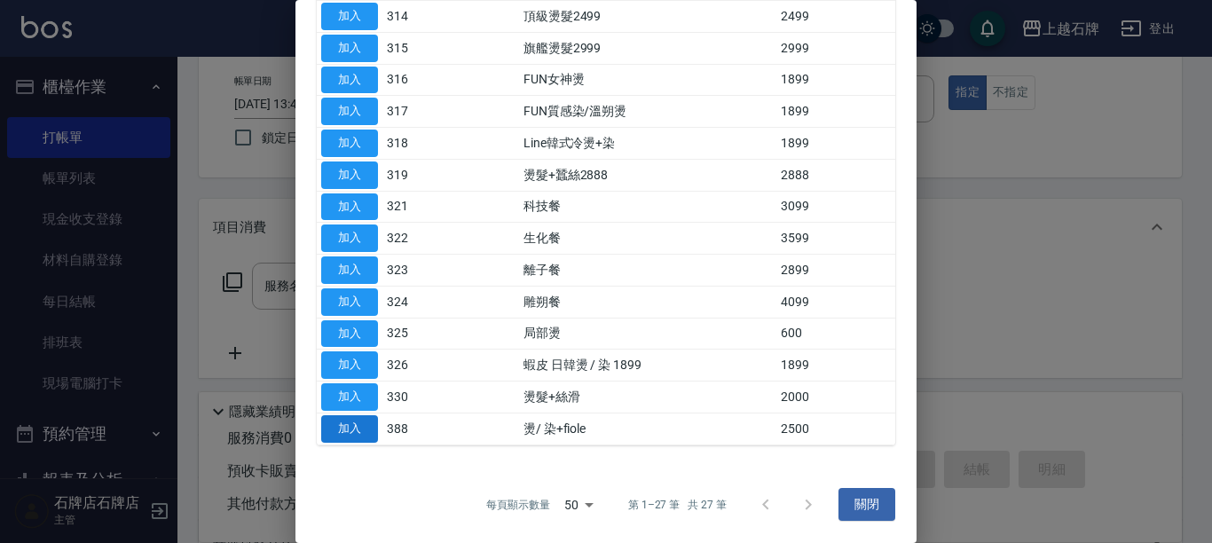
click at [346, 436] on button "加入" at bounding box center [349, 429] width 57 height 28
type input "燙/ 染+fiole(388)"
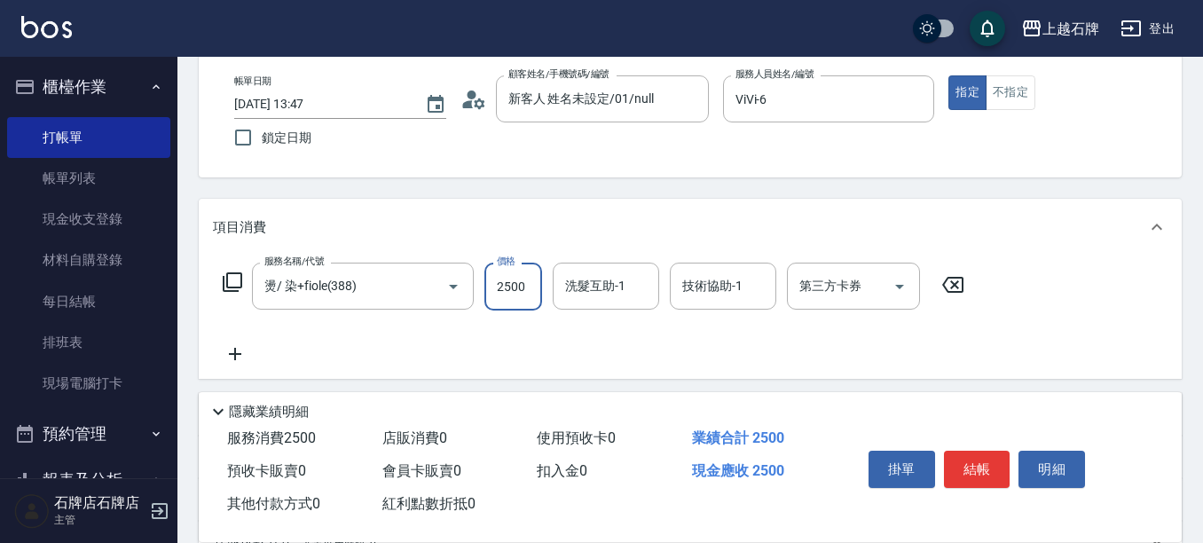
click at [532, 276] on input "2500" at bounding box center [514, 287] width 58 height 48
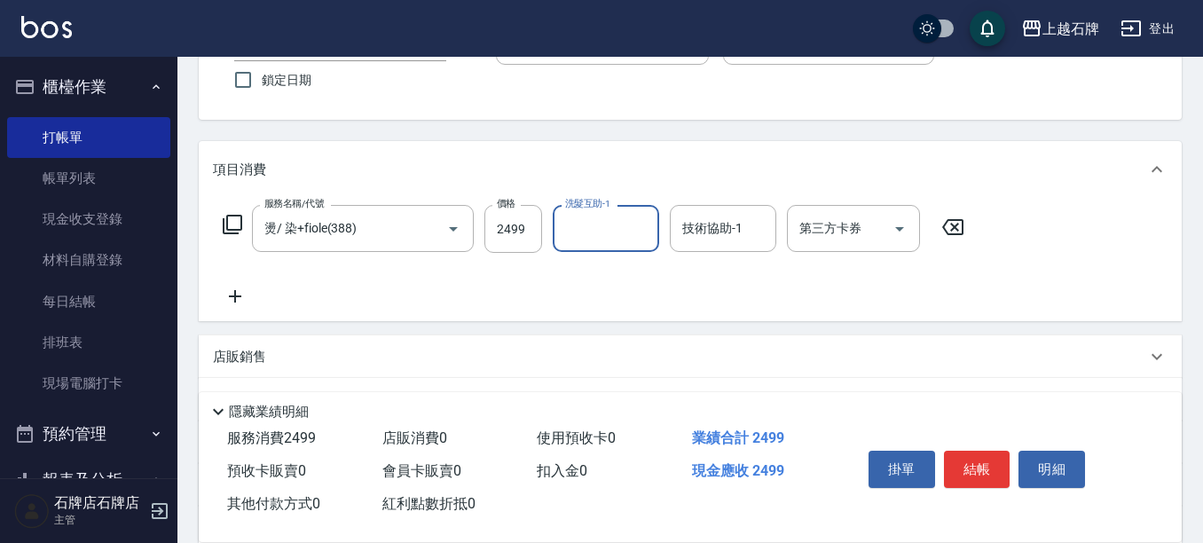
scroll to position [177, 0]
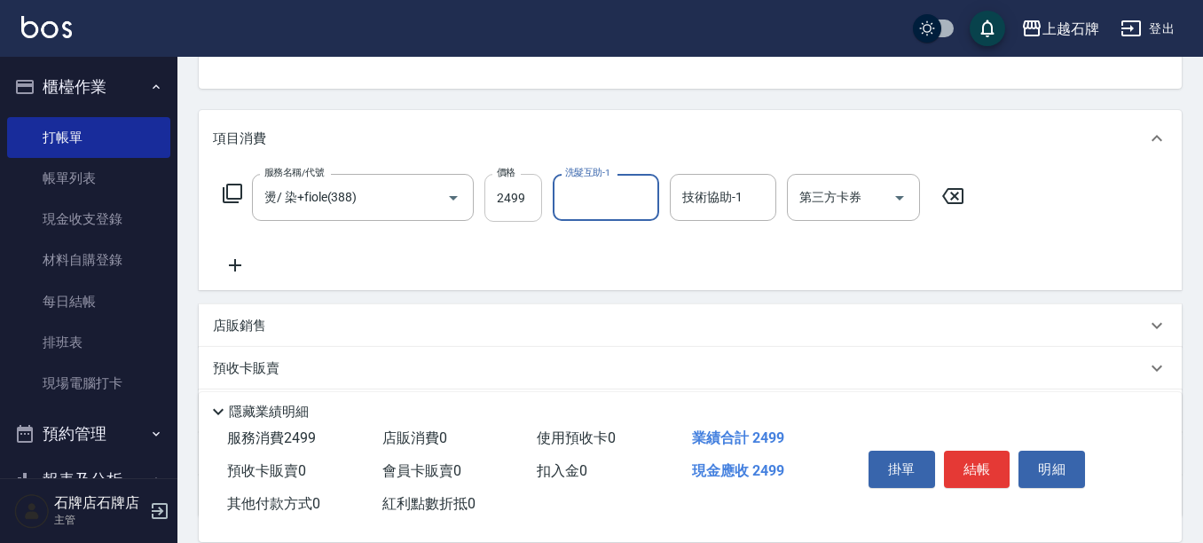
click at [524, 190] on input "2499" at bounding box center [514, 198] width 58 height 48
type input "1500"
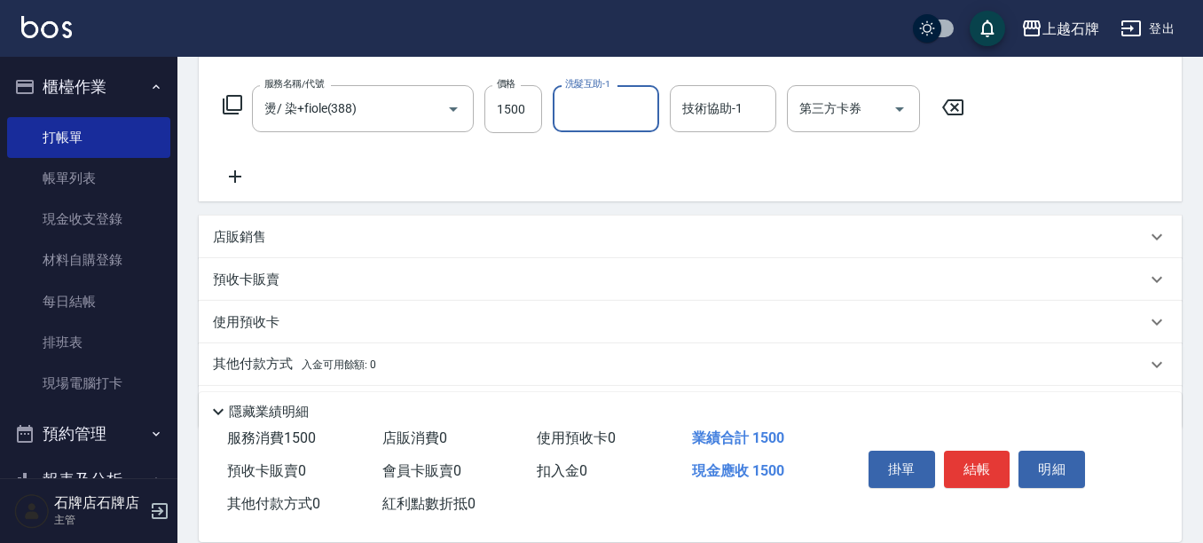
click at [275, 240] on div "店販銷售" at bounding box center [680, 237] width 934 height 19
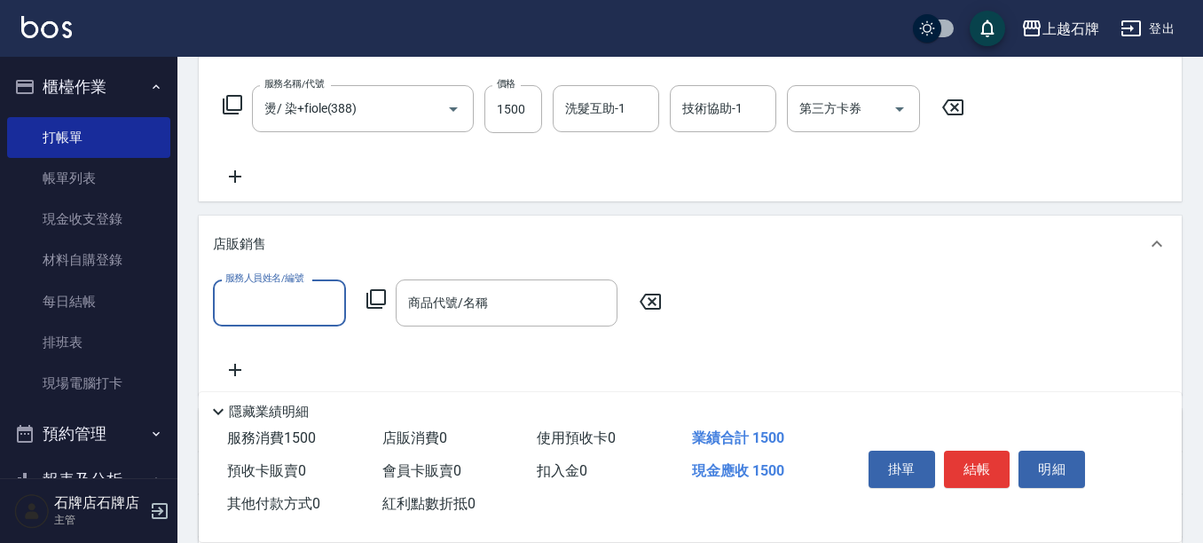
scroll to position [0, 0]
click at [321, 303] on input "服務人員姓名/編號" at bounding box center [279, 303] width 117 height 31
type input "ViVi-6"
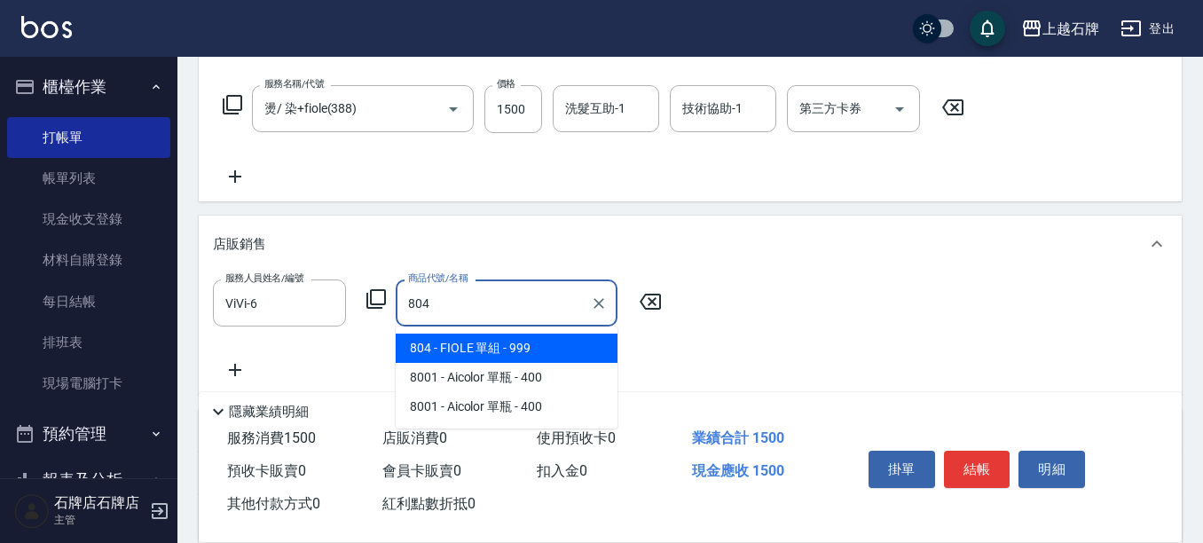
click at [458, 341] on span "804 - FIOLE 單組 - 999" at bounding box center [507, 348] width 222 height 29
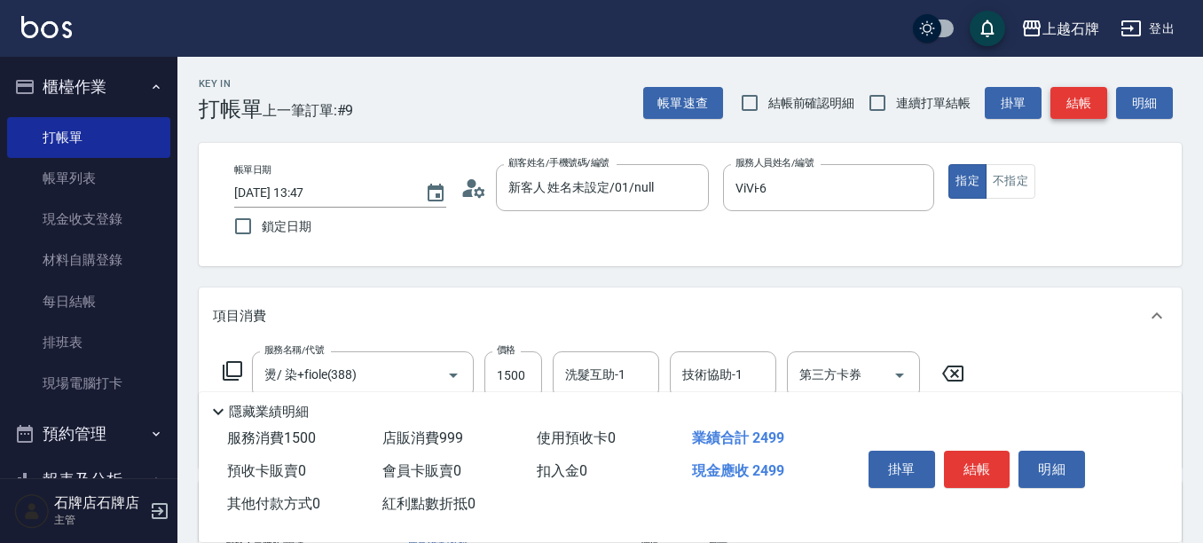
type input "FIOLE 單組"
click at [1073, 99] on button "結帳" at bounding box center [1079, 103] width 57 height 33
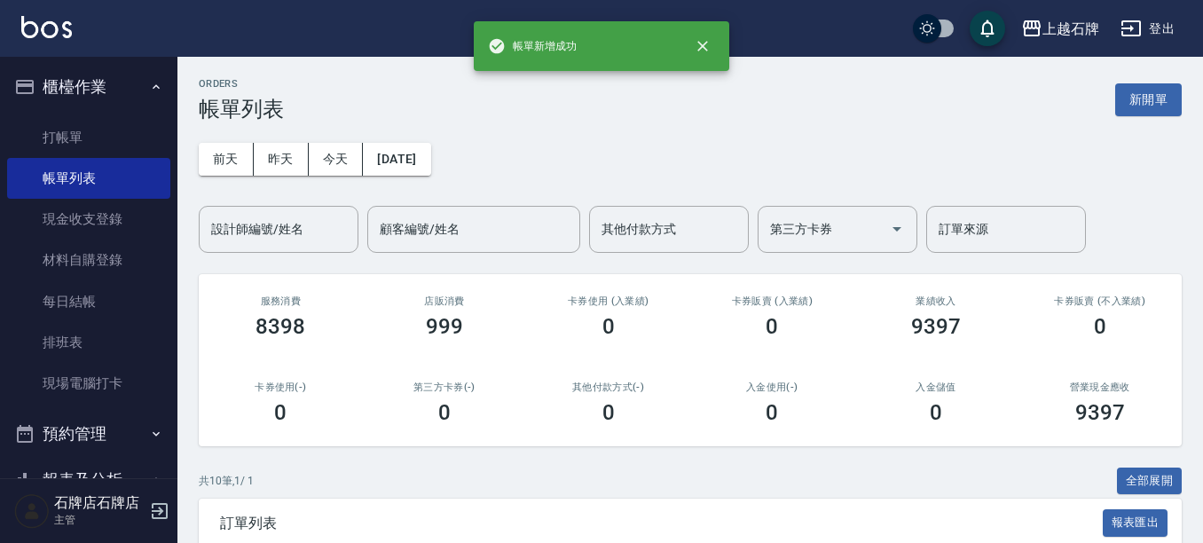
scroll to position [266, 0]
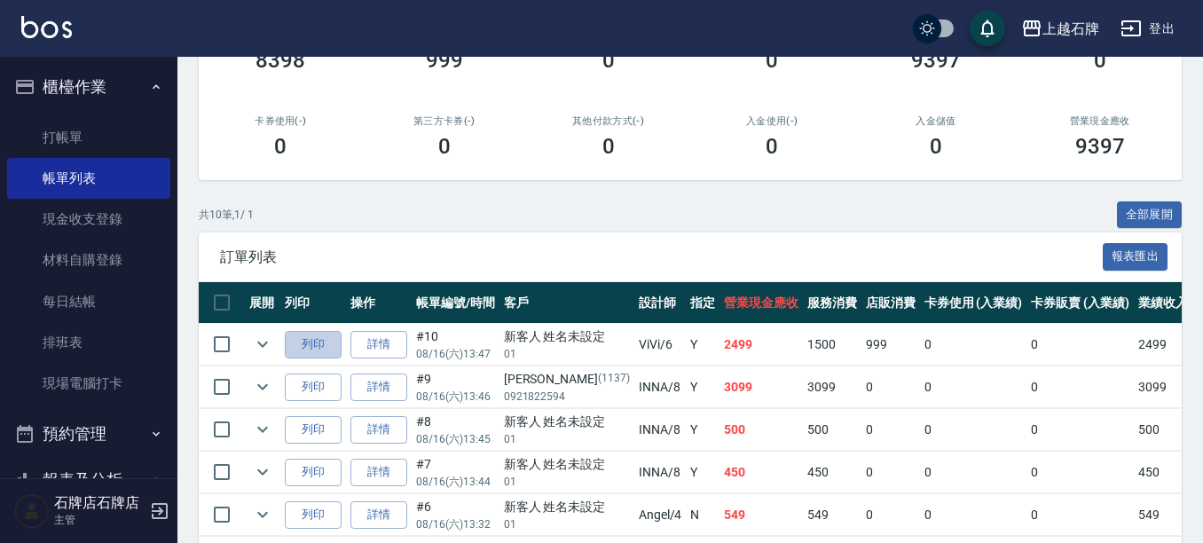
click at [311, 335] on button "列印" at bounding box center [313, 345] width 57 height 28
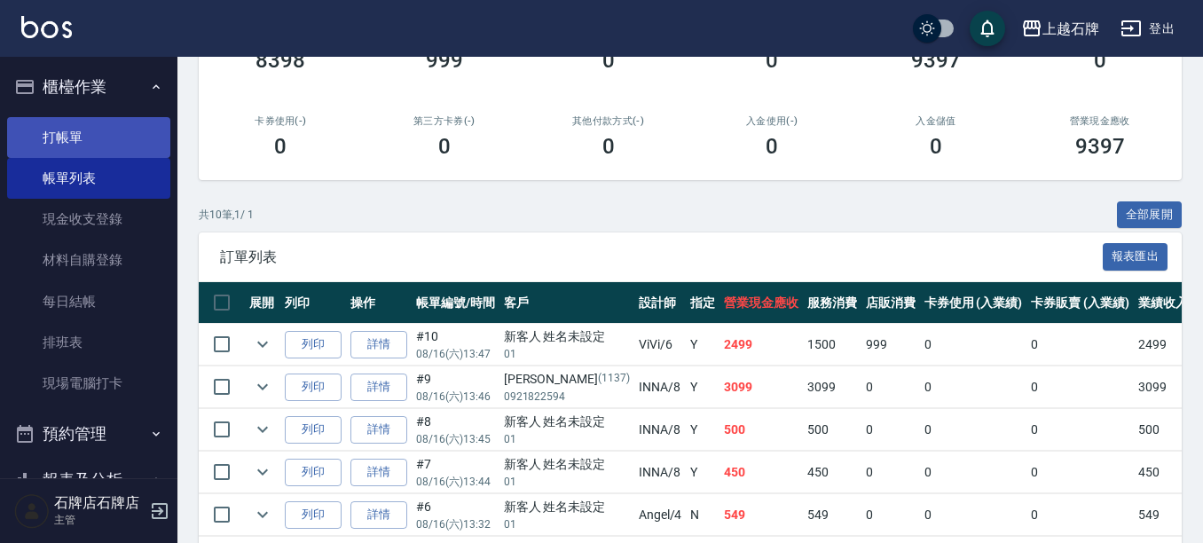
click at [87, 142] on link "打帳單" at bounding box center [88, 137] width 163 height 41
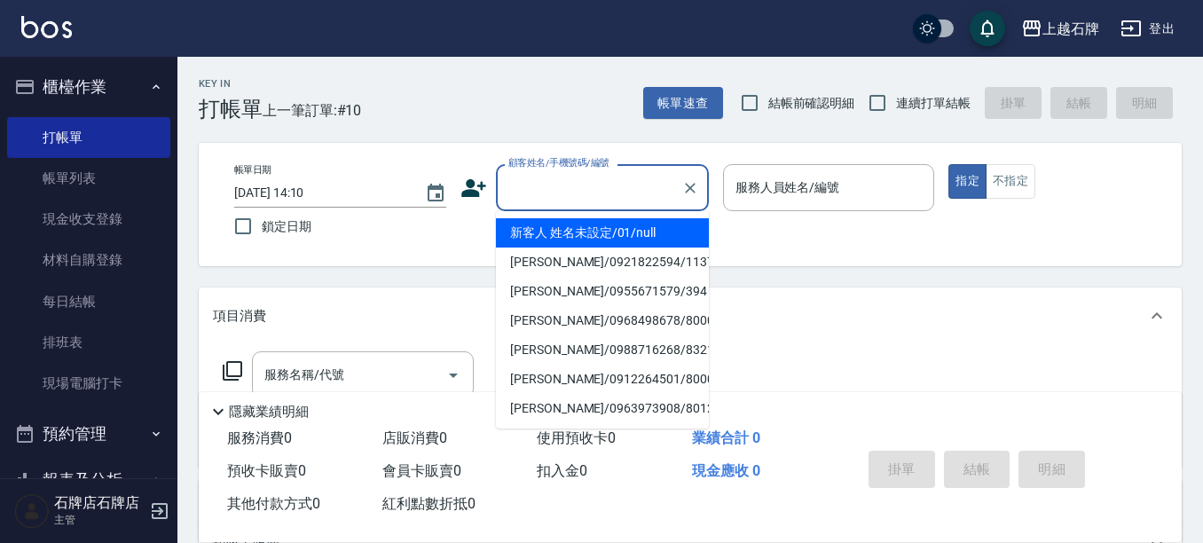
click at [580, 194] on input "顧客姓名/手機號碼/編號" at bounding box center [589, 187] width 170 height 31
click at [587, 228] on li "新客人 姓名未設定/01/null" at bounding box center [602, 232] width 213 height 29
type input "新客人 姓名未設定/01/null"
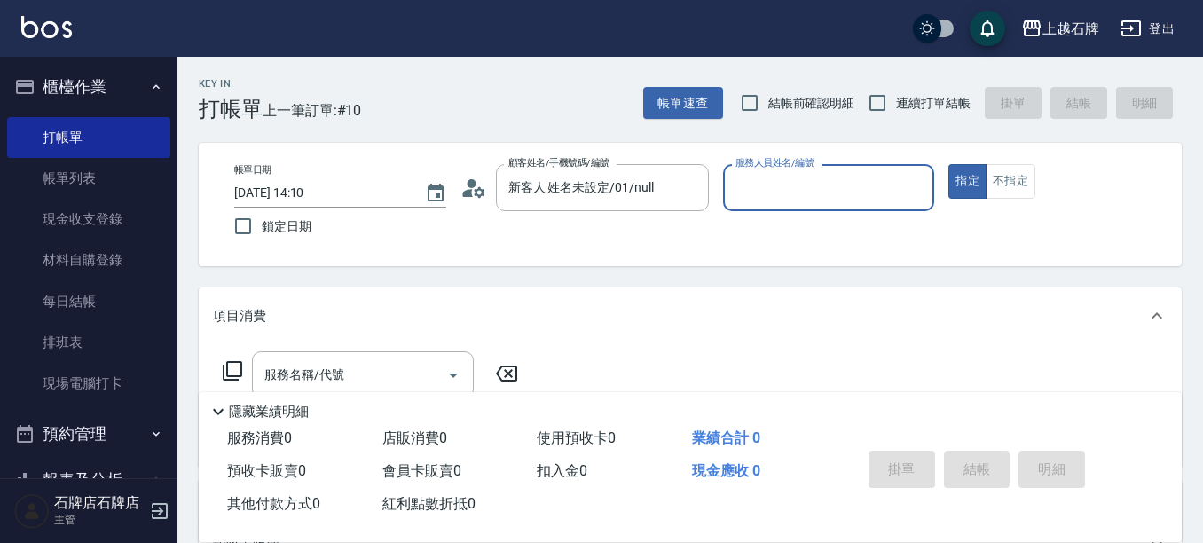
click at [835, 181] on input "服務人員姓名/編號" at bounding box center [829, 187] width 196 height 31
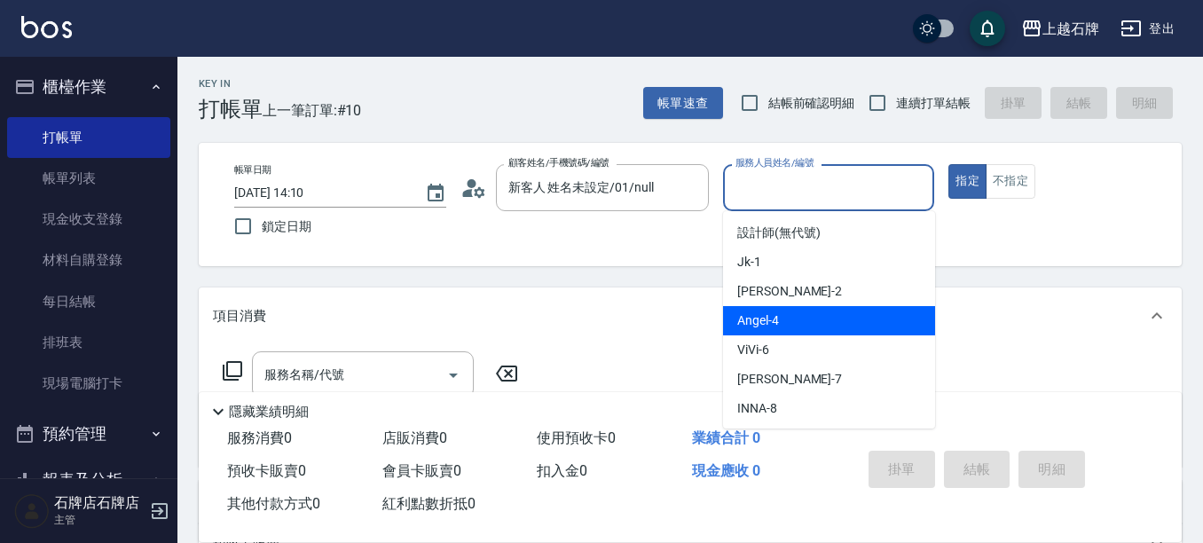
click at [800, 317] on div "[PERSON_NAME] -4" at bounding box center [829, 320] width 212 height 29
type input "[PERSON_NAME]-4"
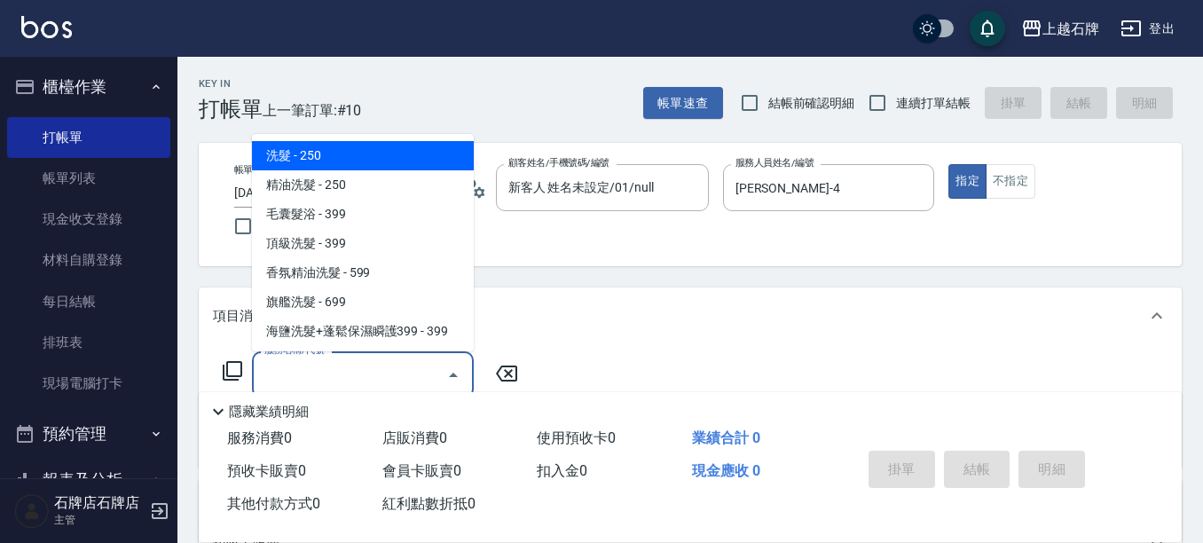
click at [362, 370] on input "服務名稱/代號" at bounding box center [349, 374] width 179 height 31
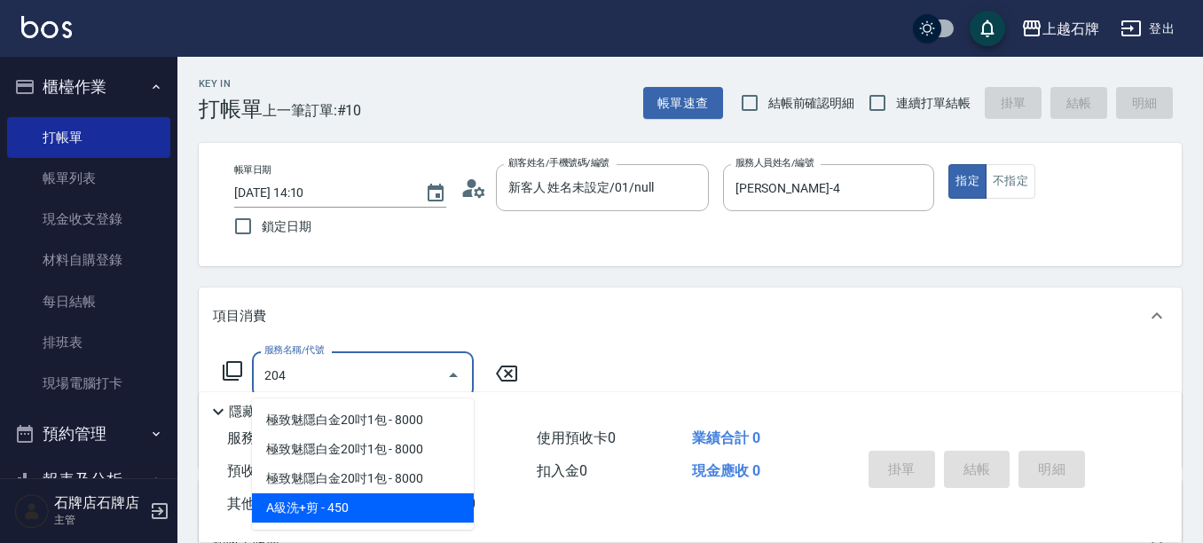
click at [393, 506] on span "A級洗+剪 - 450" at bounding box center [363, 507] width 222 height 29
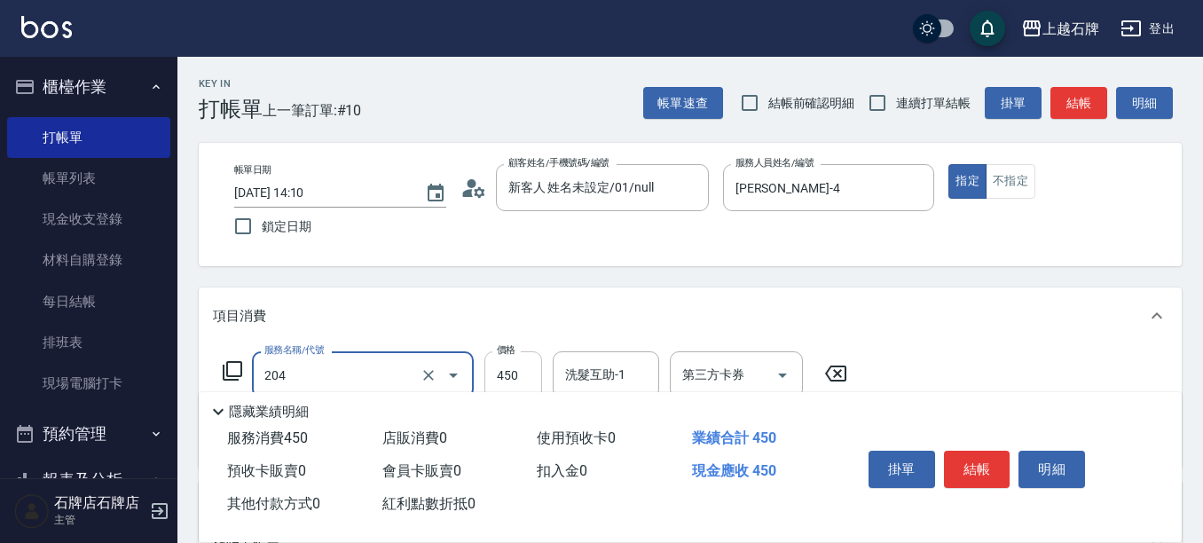
type input "A級洗+剪(204)"
click at [518, 377] on input "450" at bounding box center [514, 375] width 58 height 48
type input "499"
click at [1025, 177] on button "不指定" at bounding box center [1011, 181] width 50 height 35
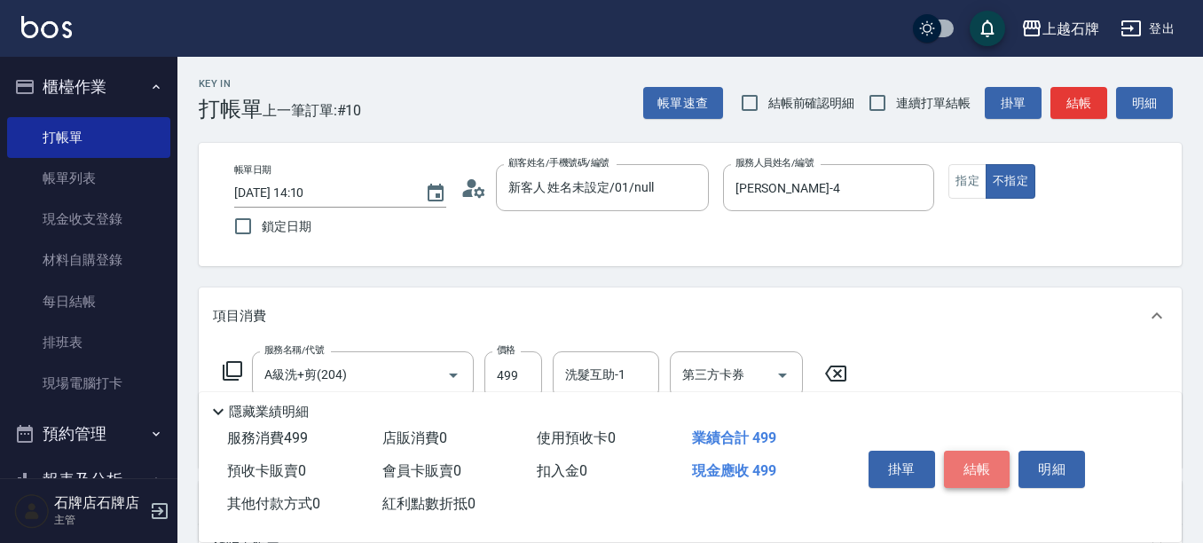
click at [988, 453] on button "結帳" at bounding box center [977, 469] width 67 height 37
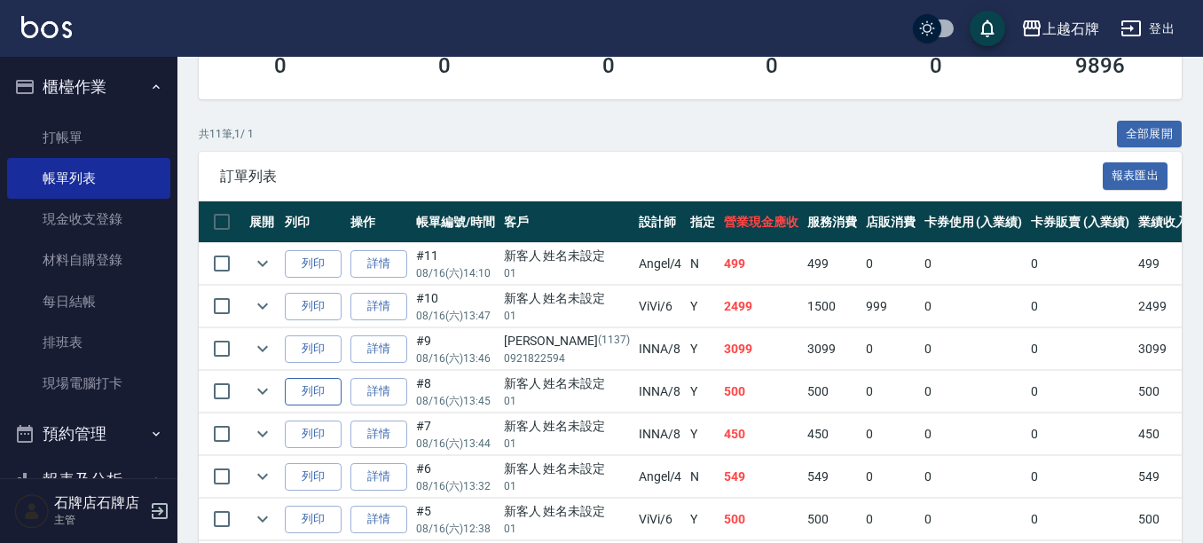
scroll to position [444, 0]
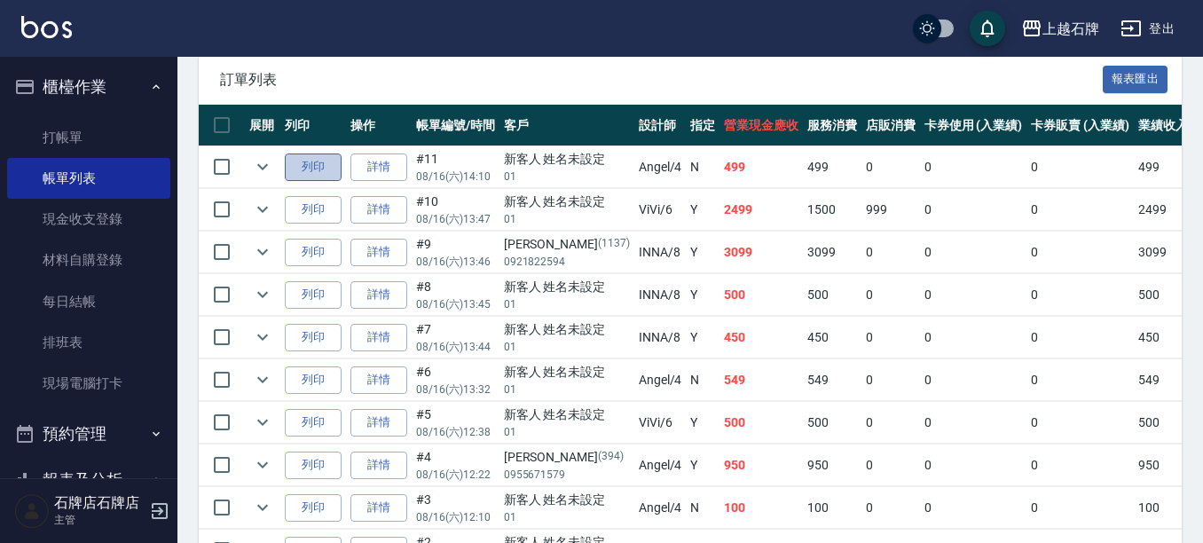
click at [316, 170] on button "列印" at bounding box center [313, 168] width 57 height 28
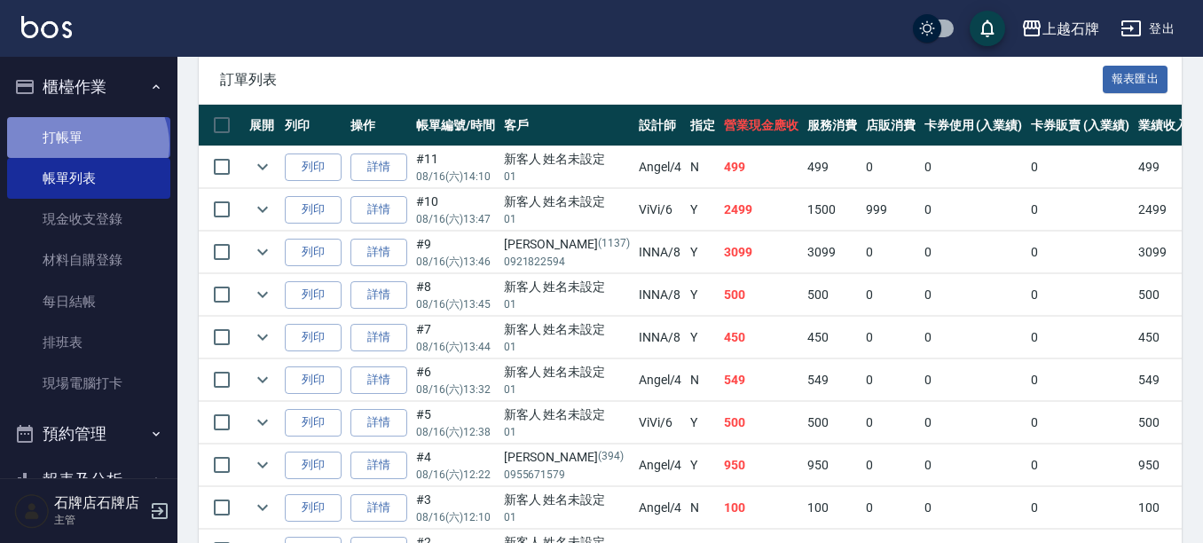
click at [88, 145] on link "打帳單" at bounding box center [88, 137] width 163 height 41
